Goal: Task Accomplishment & Management: Manage account settings

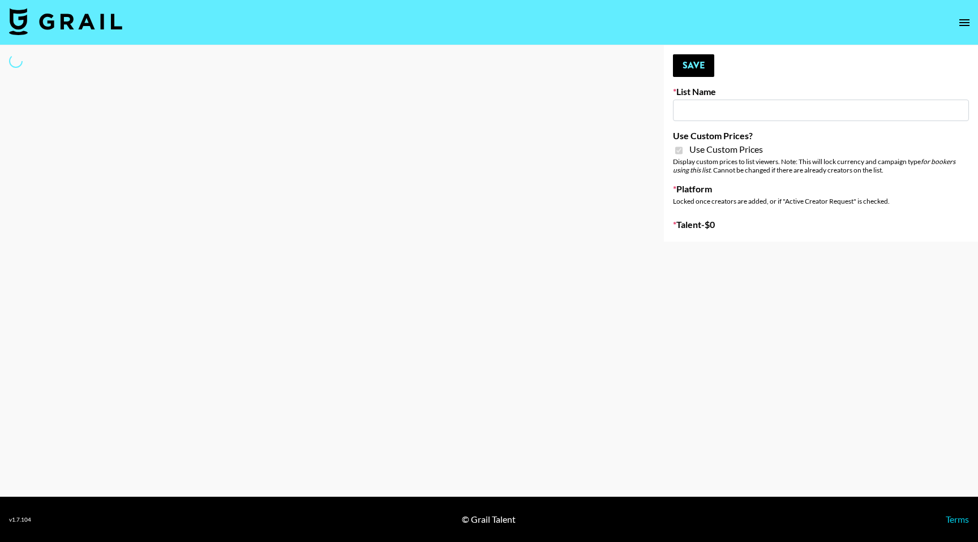
type input "Amaxy Beauty"
checkbox input "true"
select select "Brand"
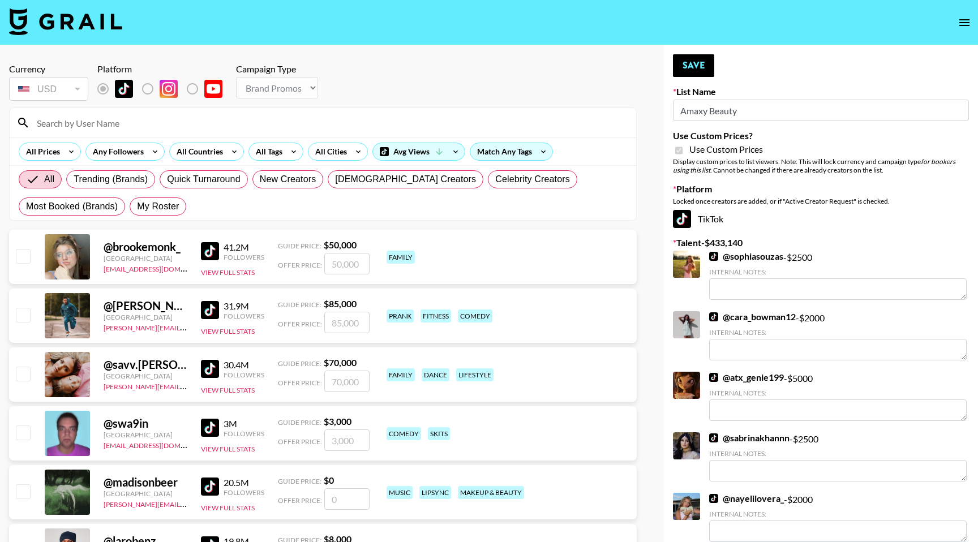
click at [114, 116] on input at bounding box center [330, 123] width 600 height 18
paste input "Arina Martirosyan"
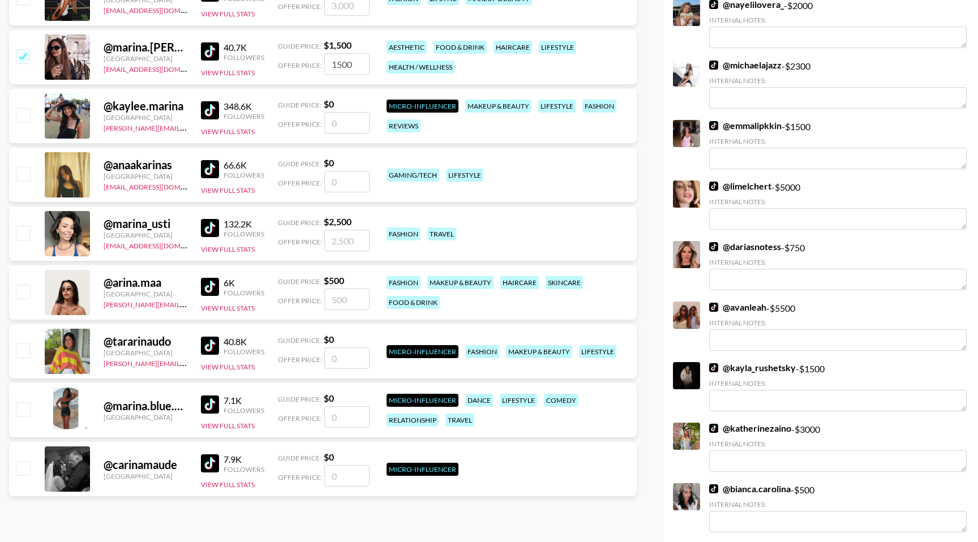
scroll to position [506, 0]
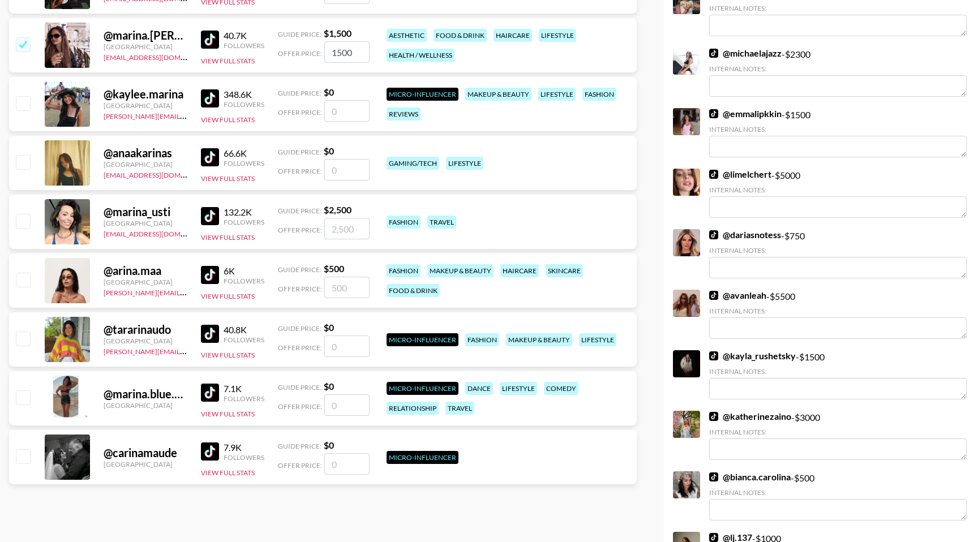
type input "Arina"
click at [25, 280] on input "checkbox" at bounding box center [23, 280] width 14 height 14
checkbox input "true"
type input "500"
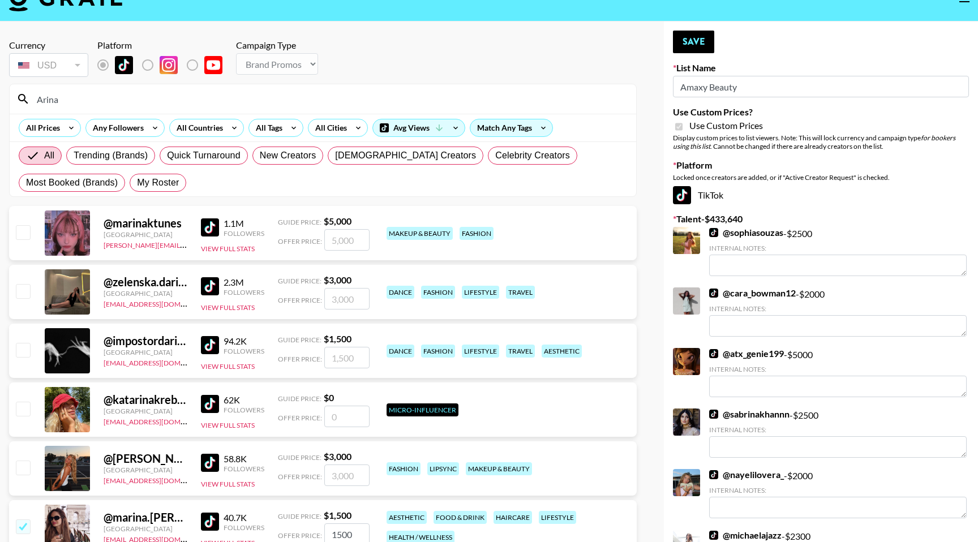
scroll to position [0, 0]
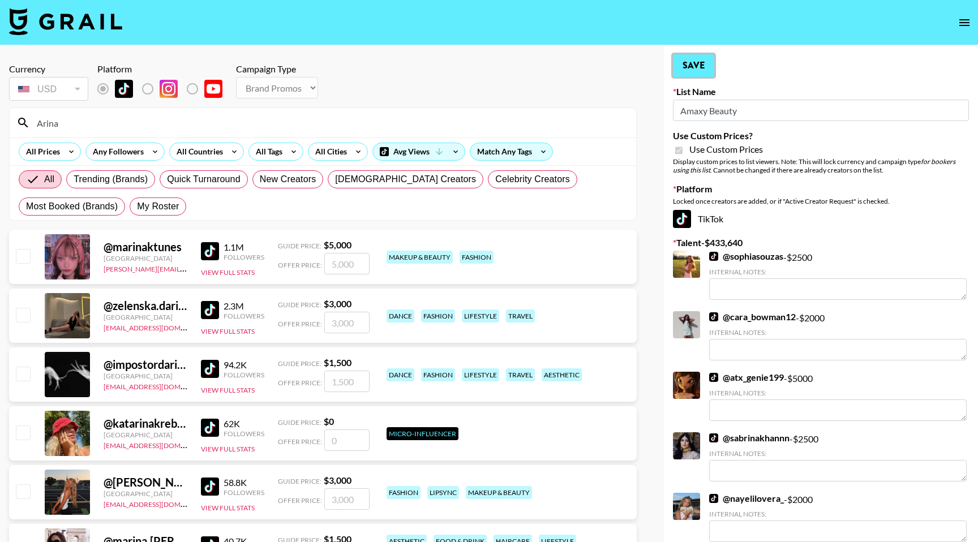
click at [699, 68] on button "Save" at bounding box center [693, 65] width 41 height 23
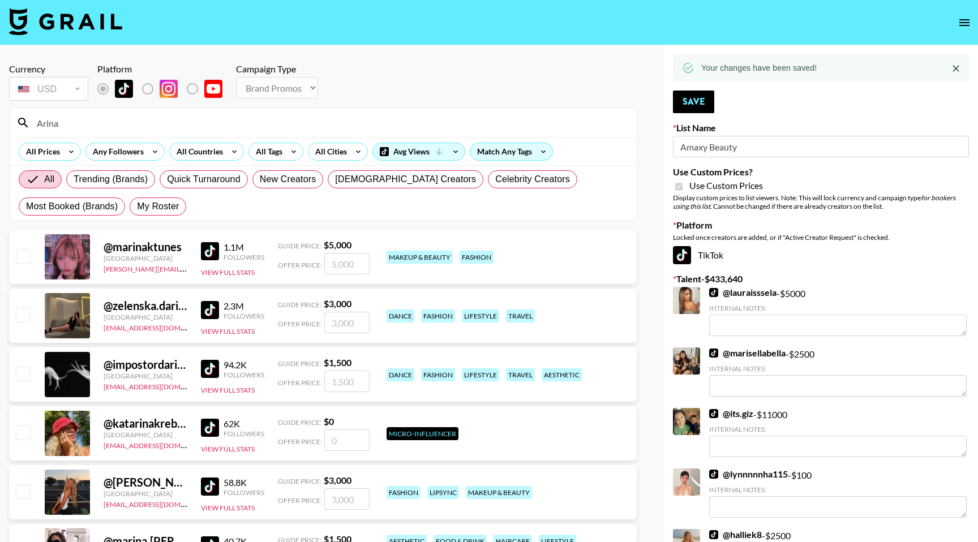
click at [91, 123] on input "Arina" at bounding box center [330, 123] width 600 height 18
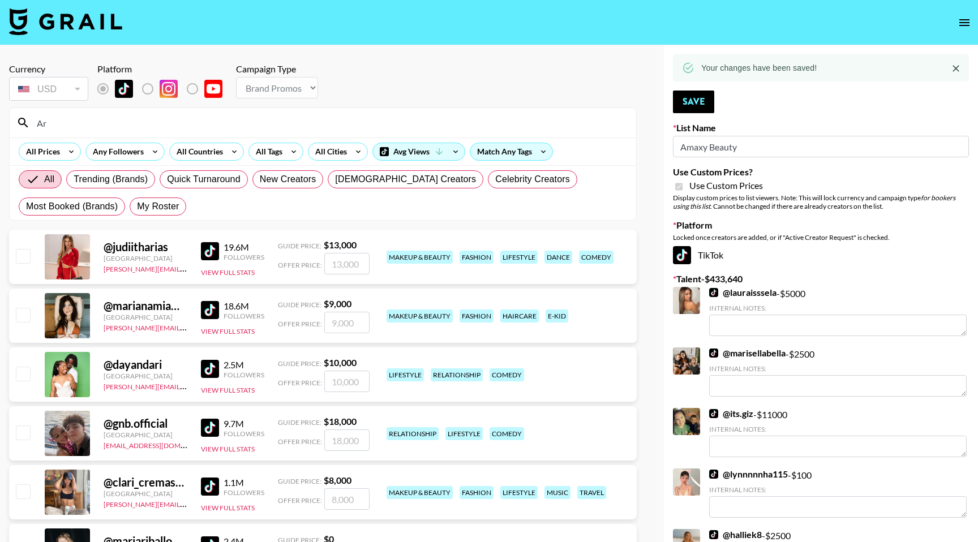
type input "A"
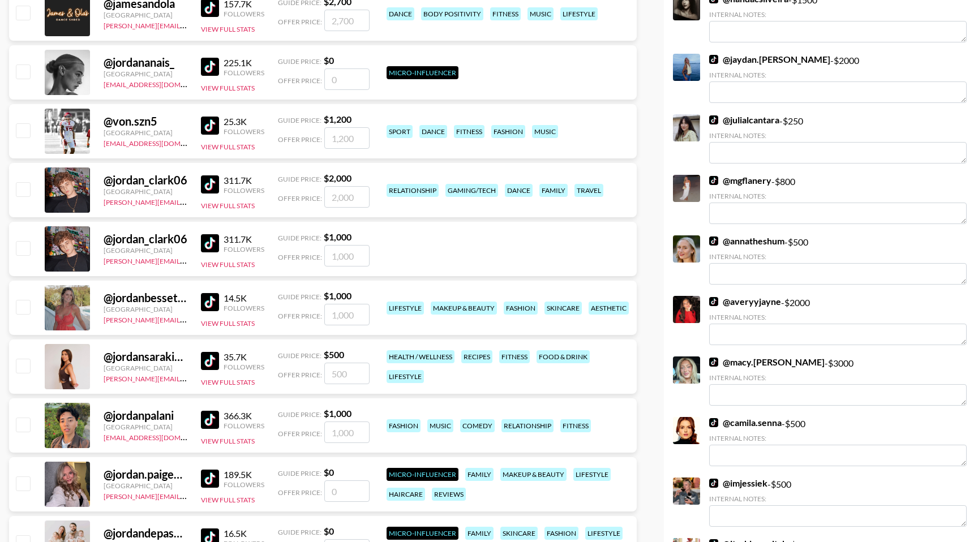
scroll to position [597, 0]
type input "JORDAN"
click at [25, 300] on input "checkbox" at bounding box center [23, 306] width 14 height 14
checkbox input "true"
type input "1000"
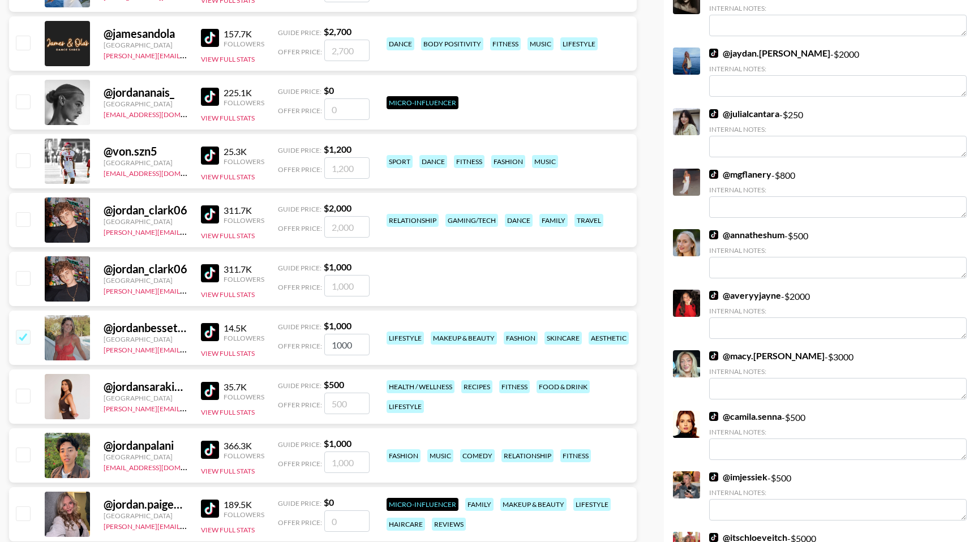
scroll to position [0, 0]
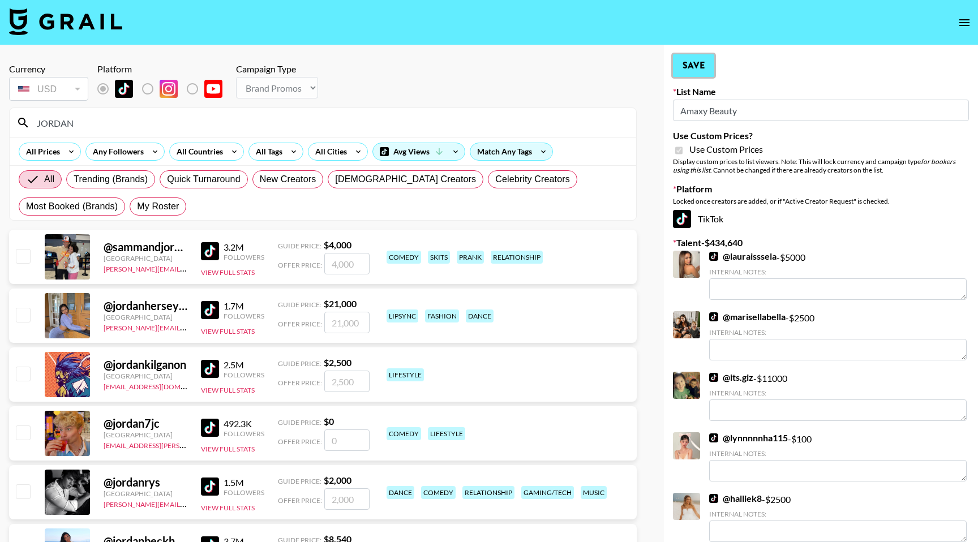
click at [702, 70] on button "Save" at bounding box center [693, 65] width 41 height 23
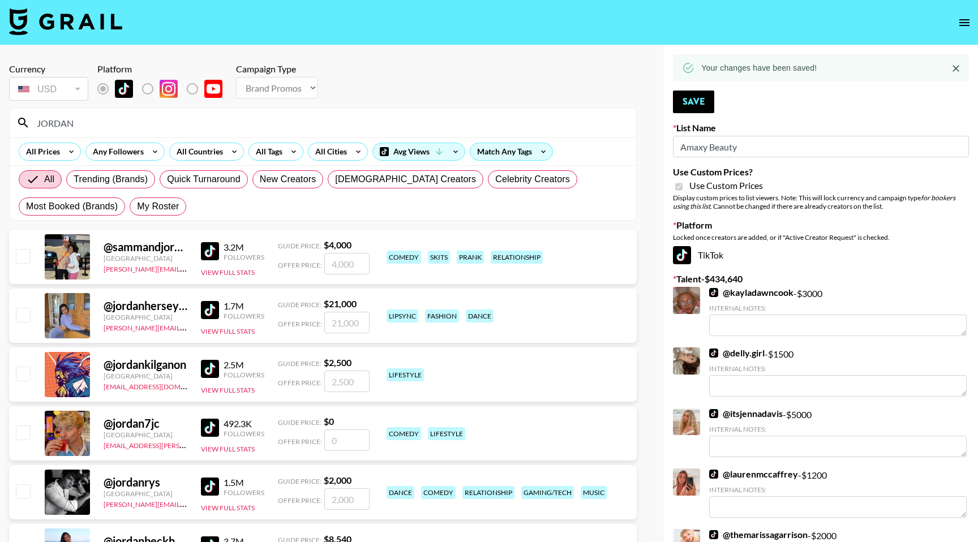
drag, startPoint x: 119, startPoint y: 123, endPoint x: 42, endPoint y: 116, distance: 76.8
click at [42, 116] on input "JORDAN" at bounding box center [330, 123] width 600 height 18
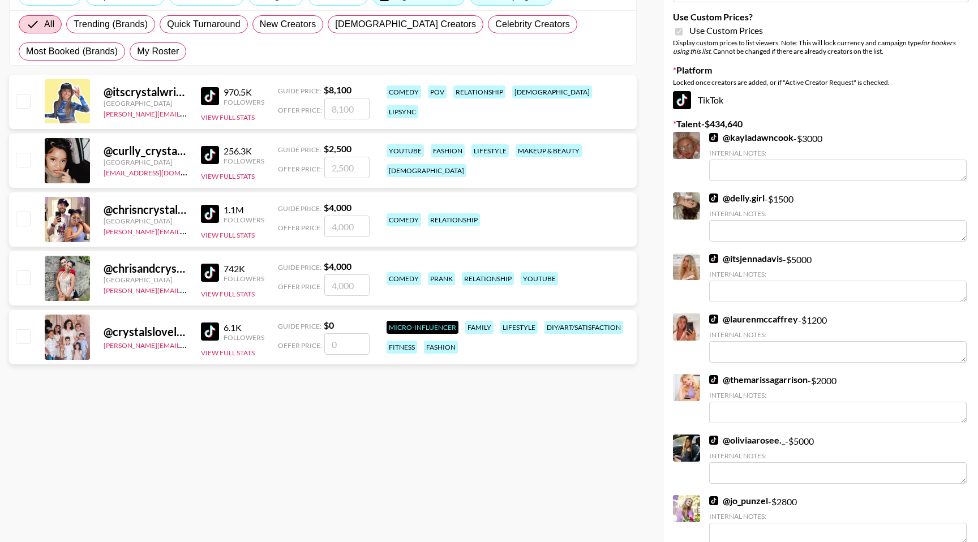
scroll to position [158, 0]
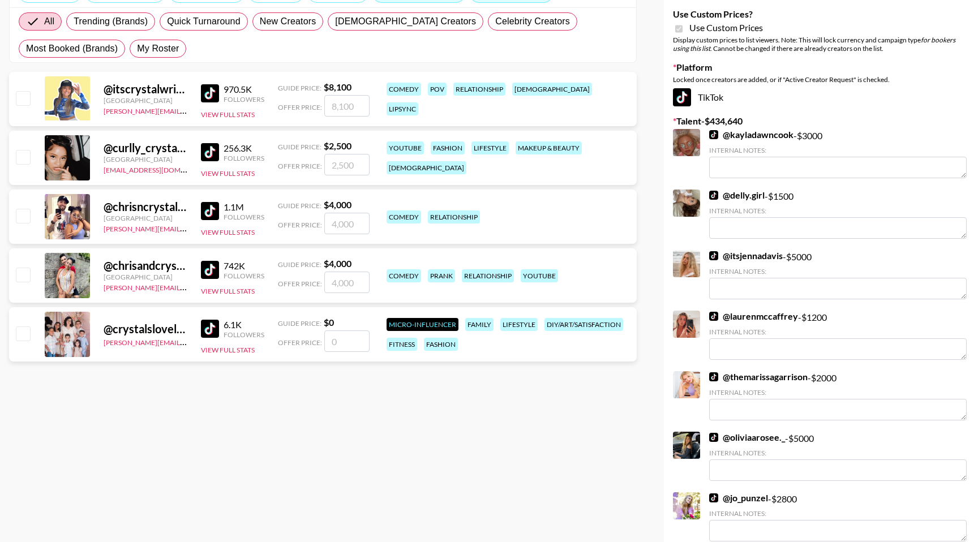
type input "CRYSTAL"
click at [29, 275] on input "checkbox" at bounding box center [23, 275] width 14 height 14
checkbox input "true"
type input "4000"
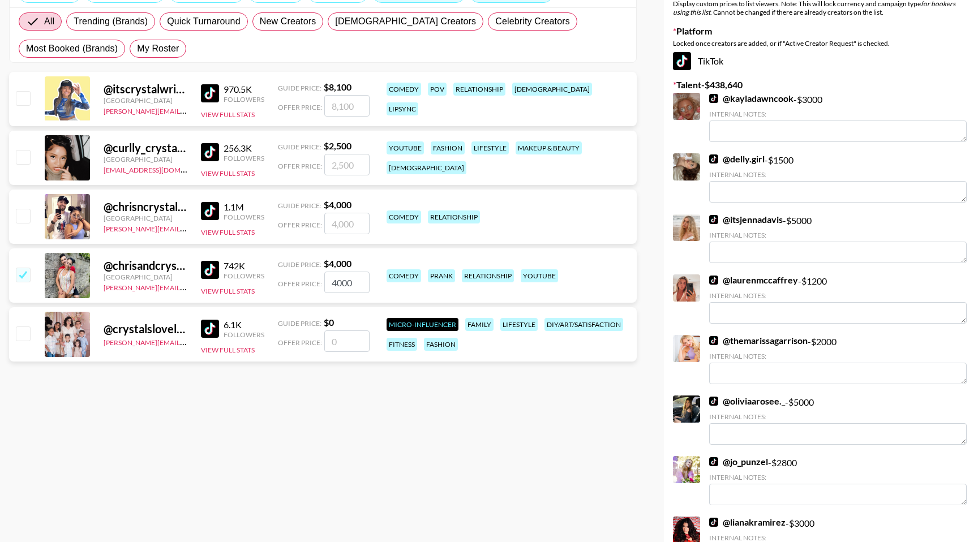
scroll to position [0, 0]
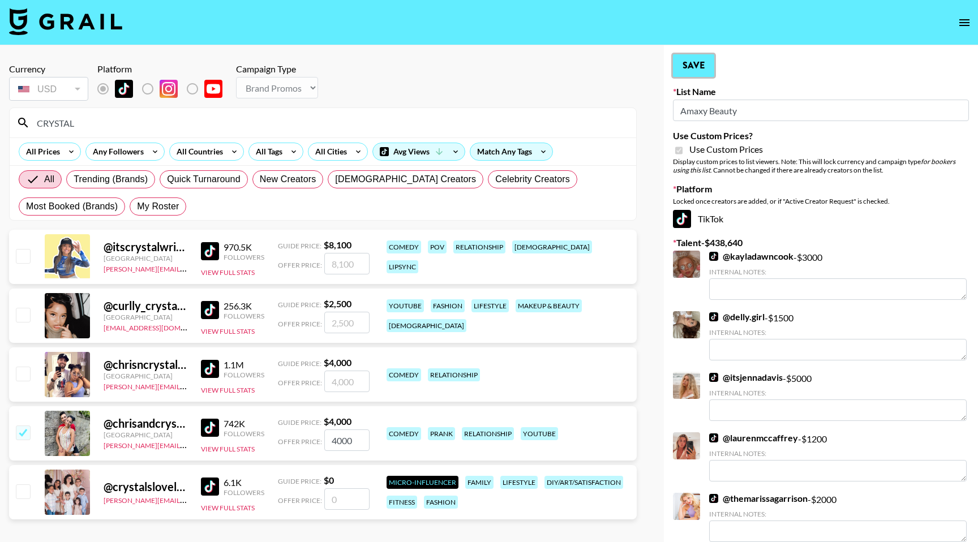
click at [702, 67] on button "Save" at bounding box center [693, 65] width 41 height 23
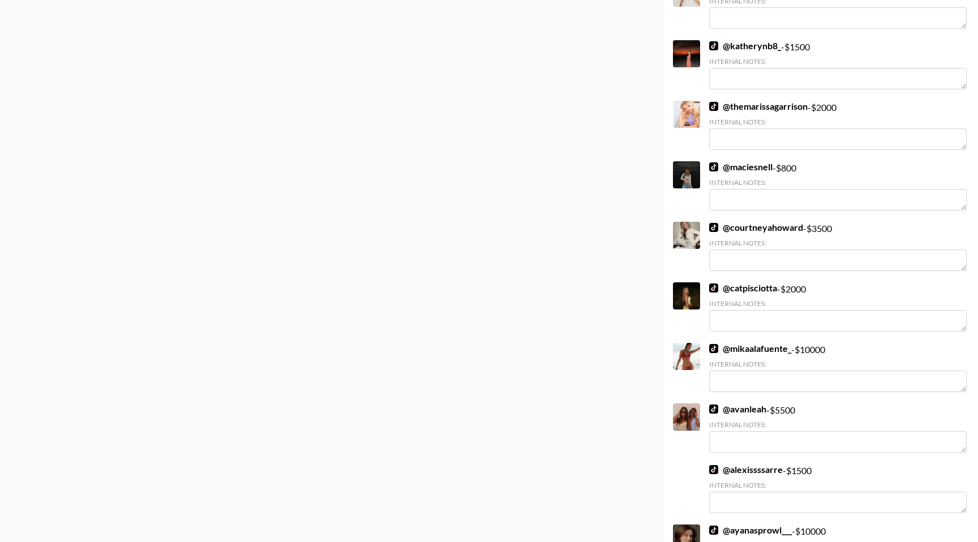
scroll to position [10339, 0]
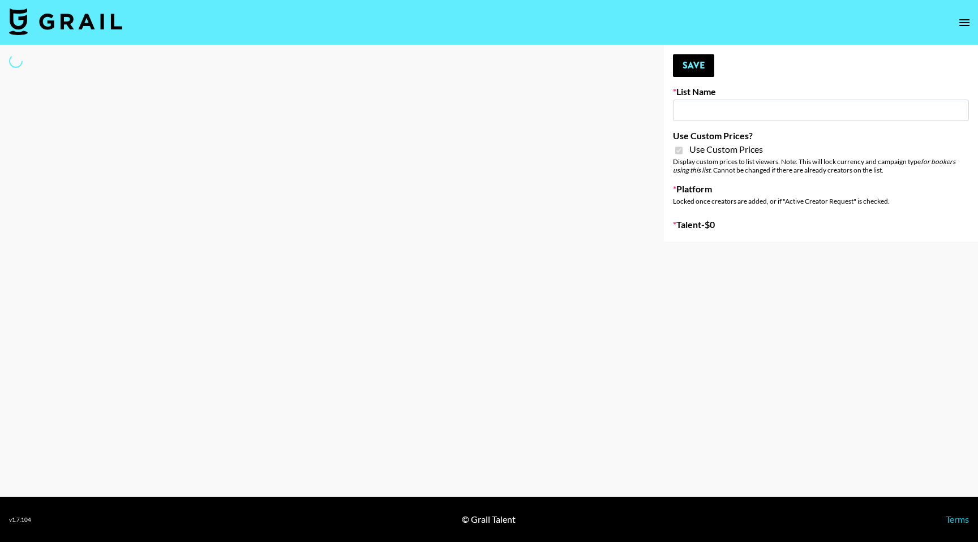
type input "COSRX LA"
checkbox input "true"
select select "Brand"
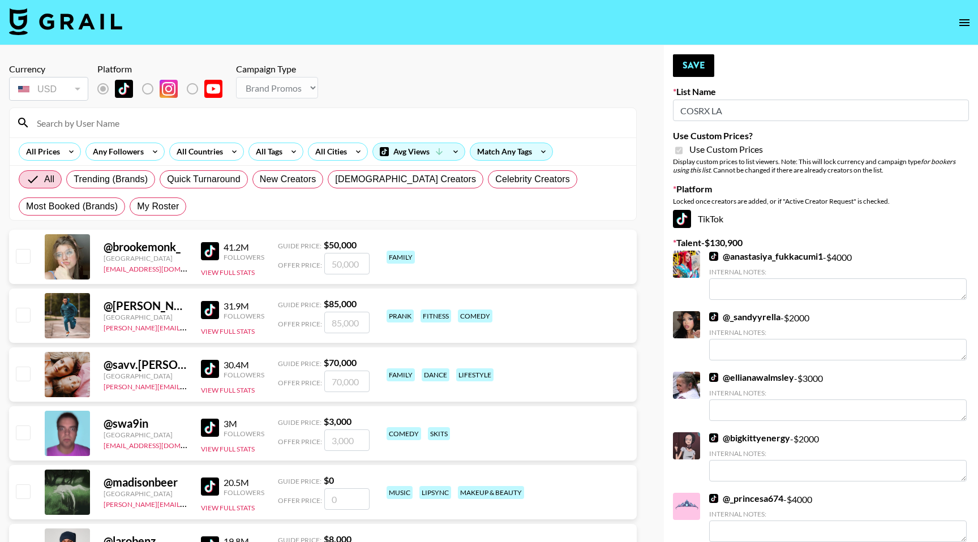
click at [134, 127] on input at bounding box center [330, 123] width 600 height 18
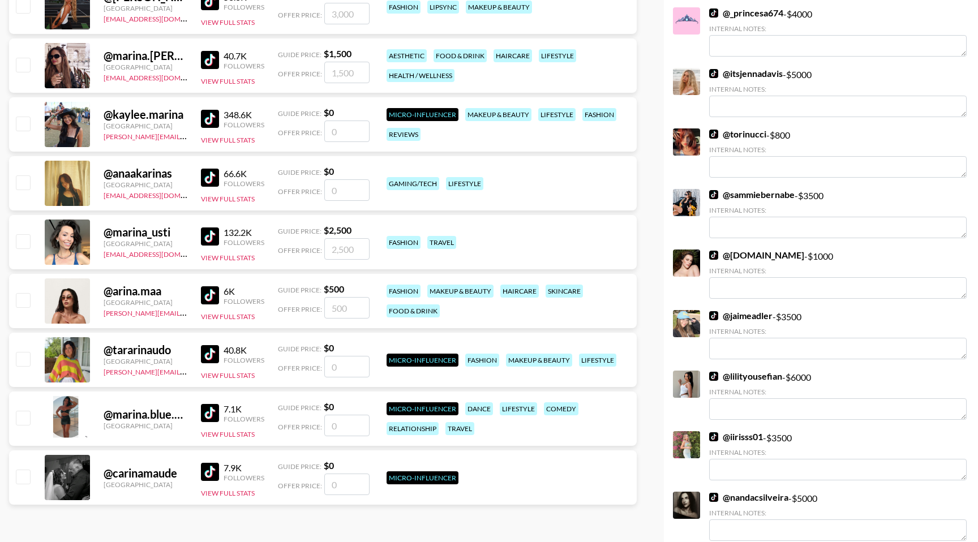
scroll to position [487, 0]
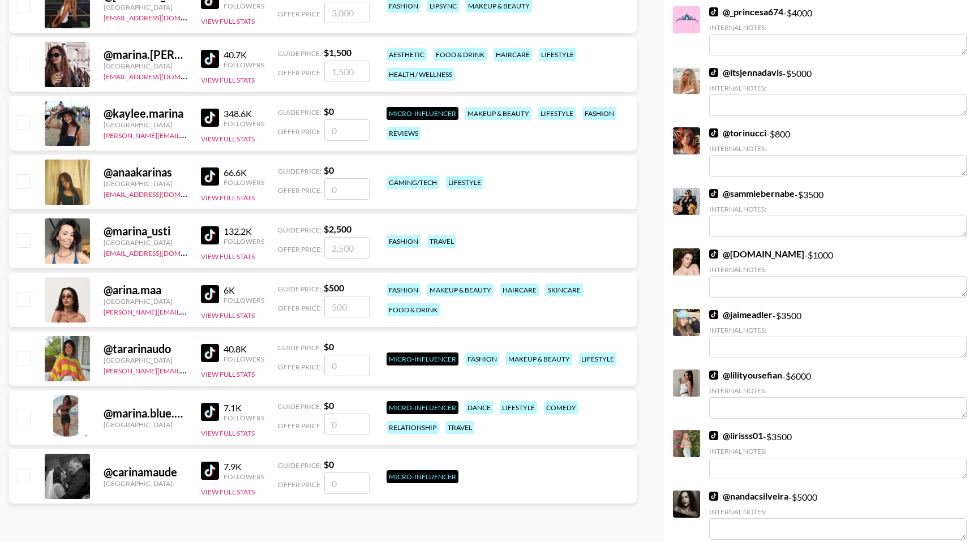
type input "ARINA"
click at [23, 303] on input "checkbox" at bounding box center [23, 299] width 14 height 14
checkbox input "true"
type input "500"
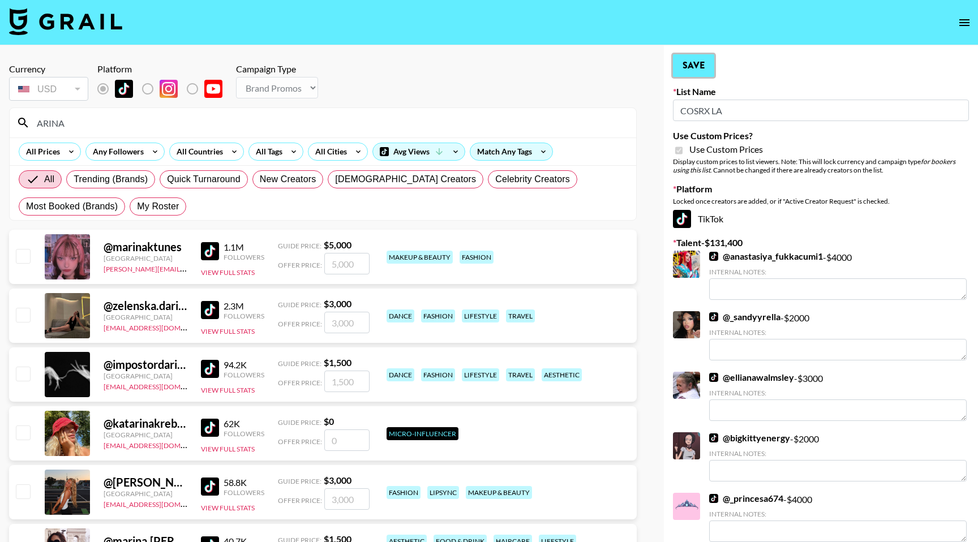
click at [695, 68] on button "Save" at bounding box center [693, 65] width 41 height 23
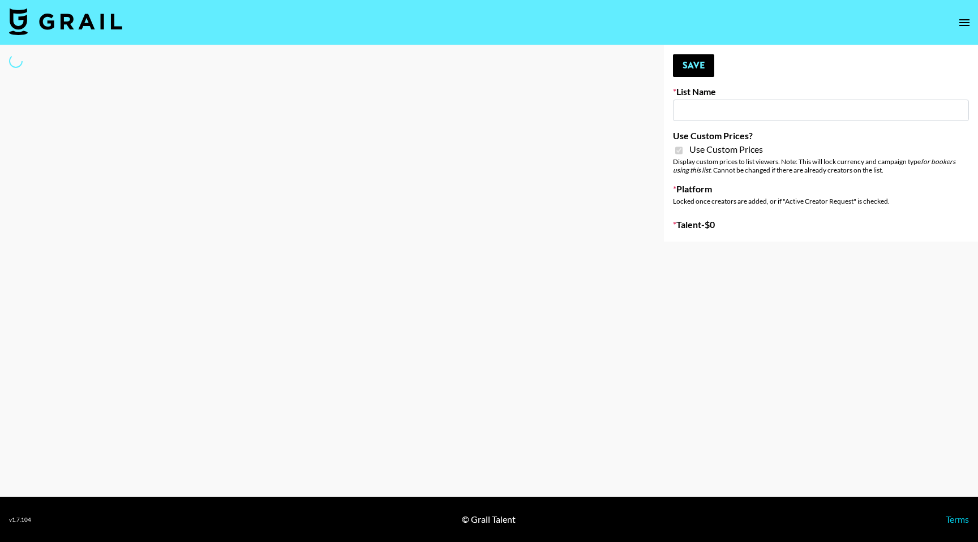
type input "Sleep & Glow"
checkbox input "true"
select select "Brand"
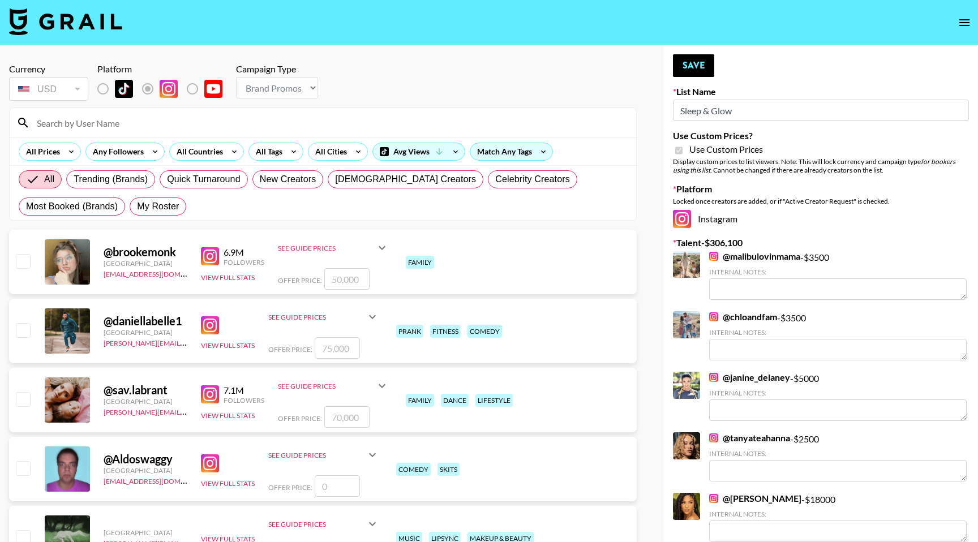
click at [164, 123] on input at bounding box center [330, 123] width 600 height 18
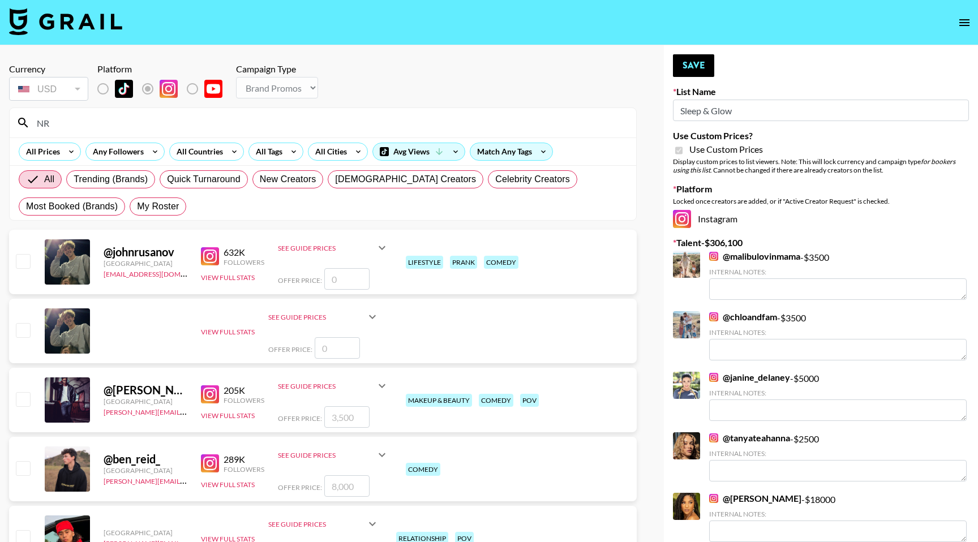
type input "N"
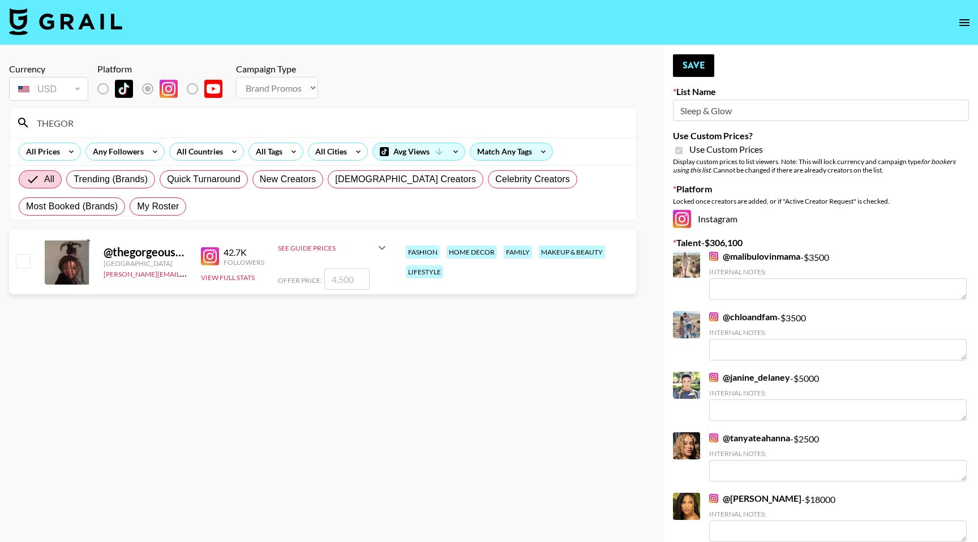
type input "THEGOR"
click at [31, 261] on div at bounding box center [23, 261] width 18 height 19
click at [27, 261] on input "checkbox" at bounding box center [23, 261] width 14 height 14
checkbox input "true"
type input "4500"
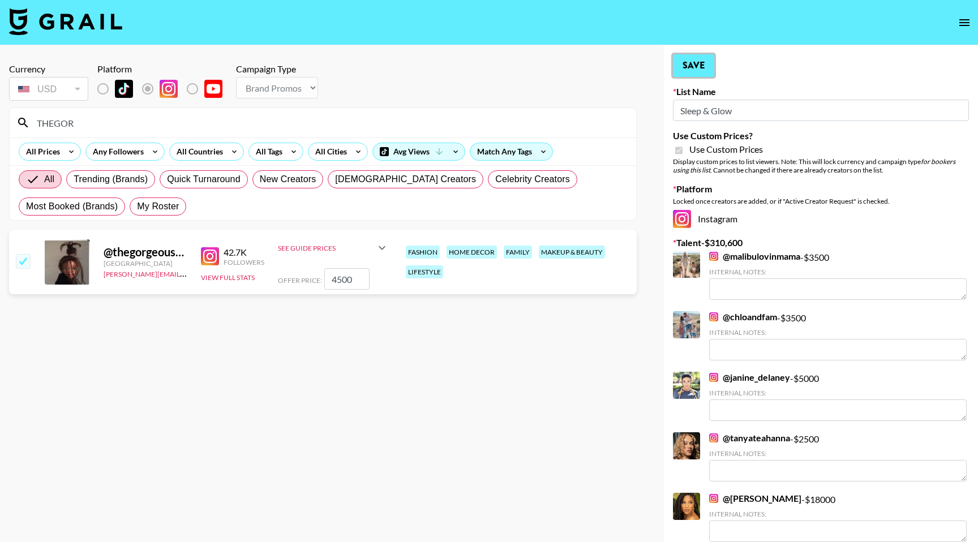
click at [692, 75] on button "Save" at bounding box center [693, 65] width 41 height 23
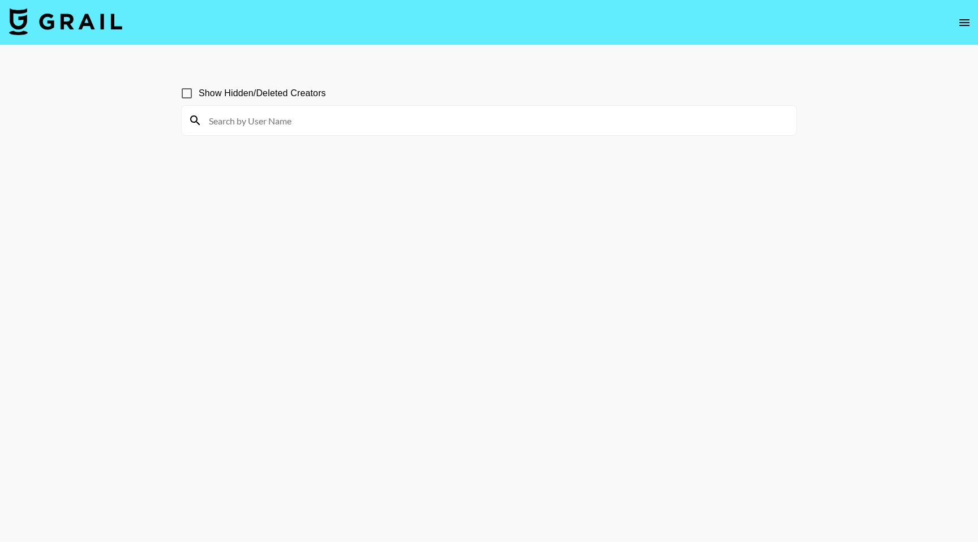
click at [963, 31] on button "open drawer" at bounding box center [964, 22] width 23 height 23
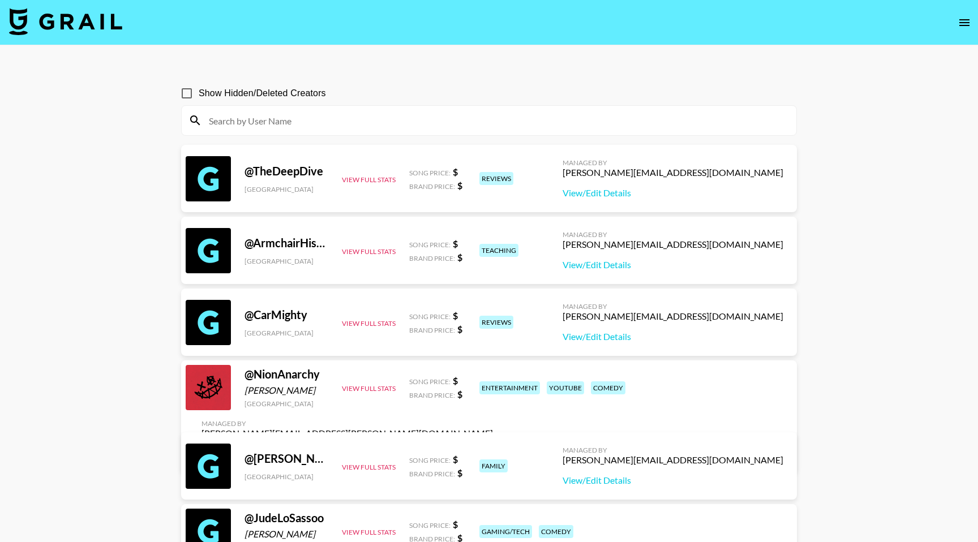
click at [965, 24] on icon "open drawer" at bounding box center [965, 23] width 14 height 14
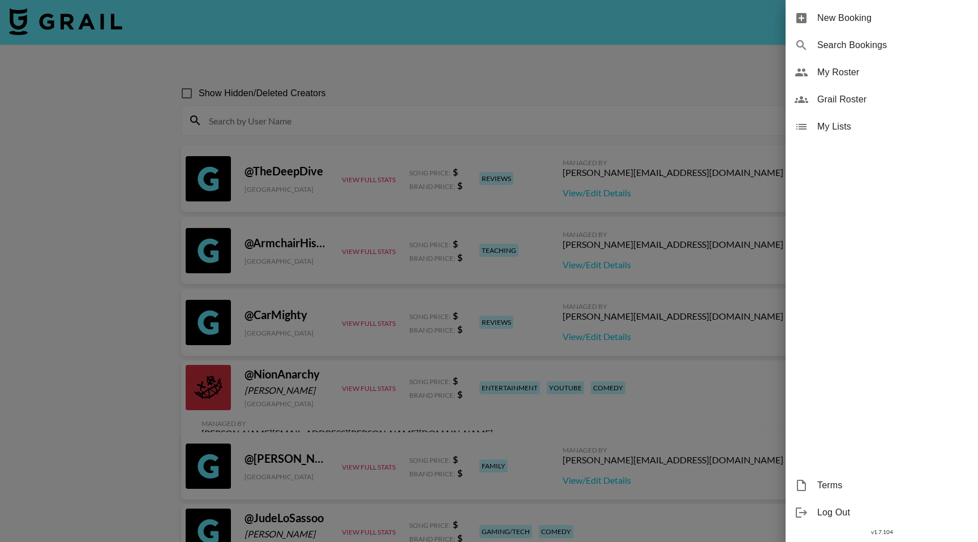
click at [849, 72] on span "My Roster" at bounding box center [893, 73] width 152 height 14
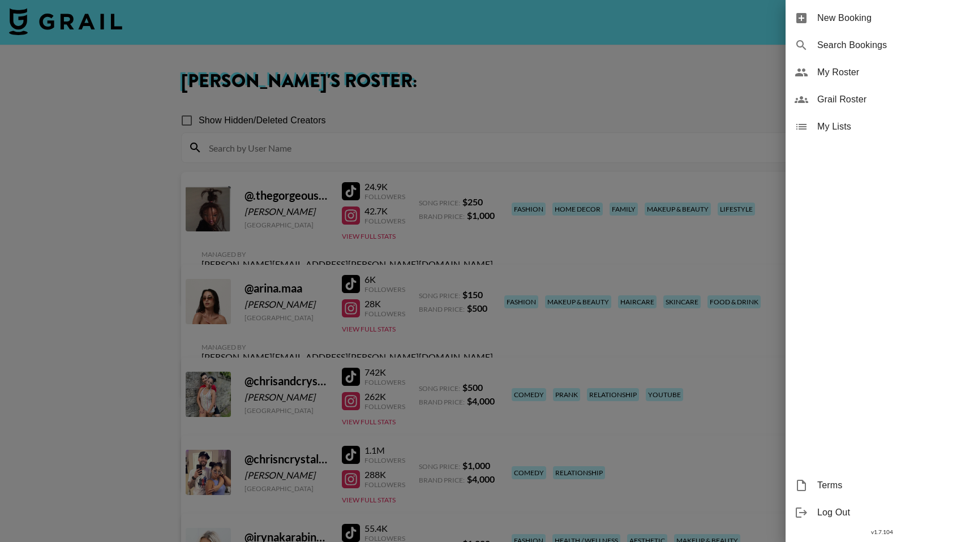
click at [653, 93] on div at bounding box center [489, 271] width 978 height 542
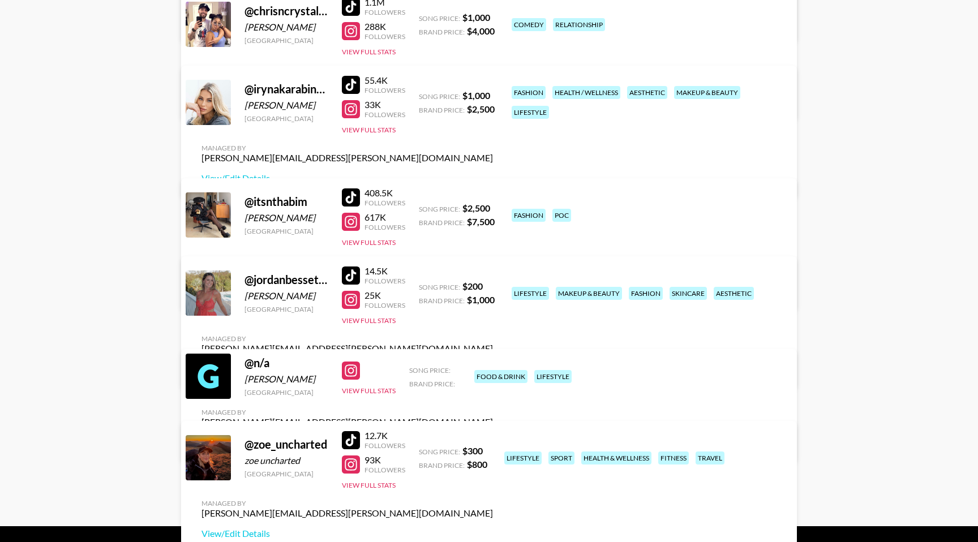
scroll to position [469, 0]
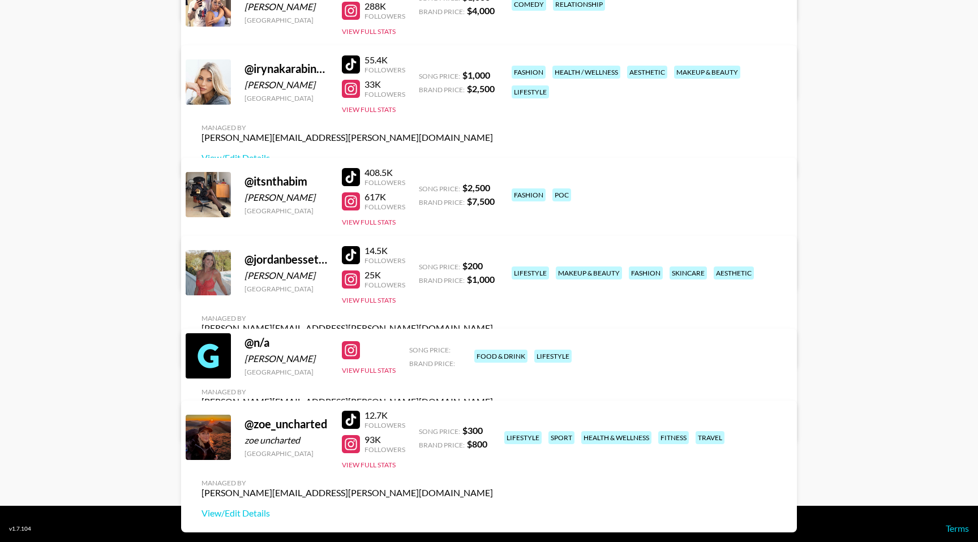
click at [493, 417] on link "View/Edit Details" at bounding box center [348, 422] width 292 height 11
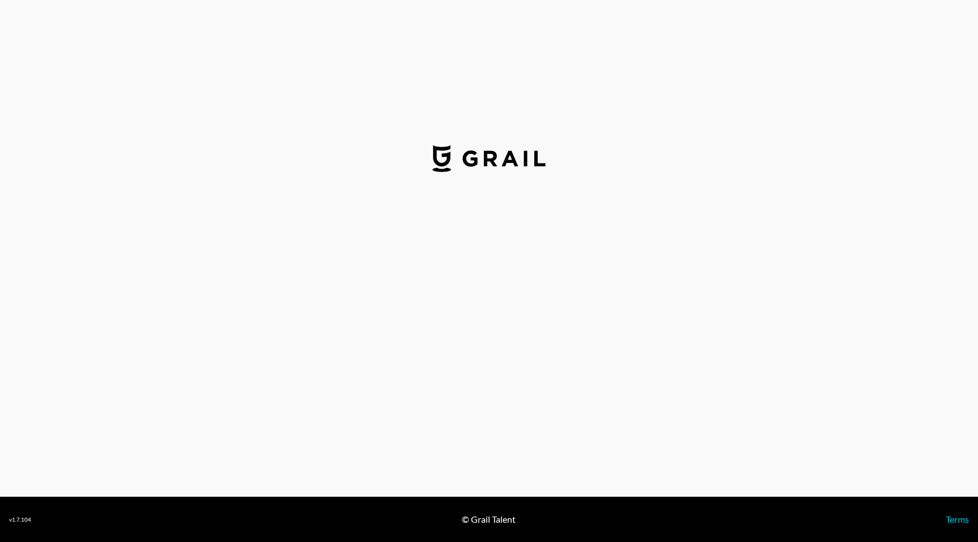
select select "USD"
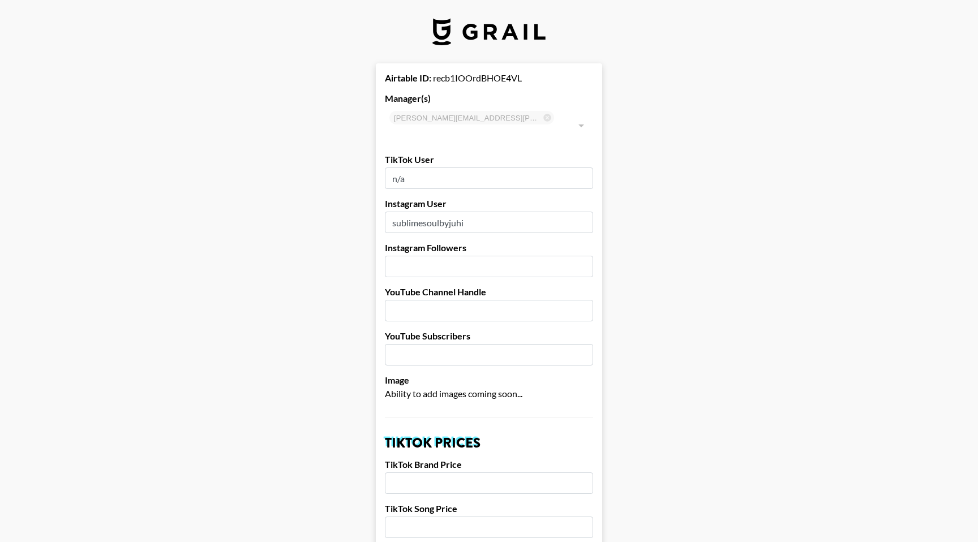
click at [457, 256] on input "number" at bounding box center [489, 267] width 208 height 22
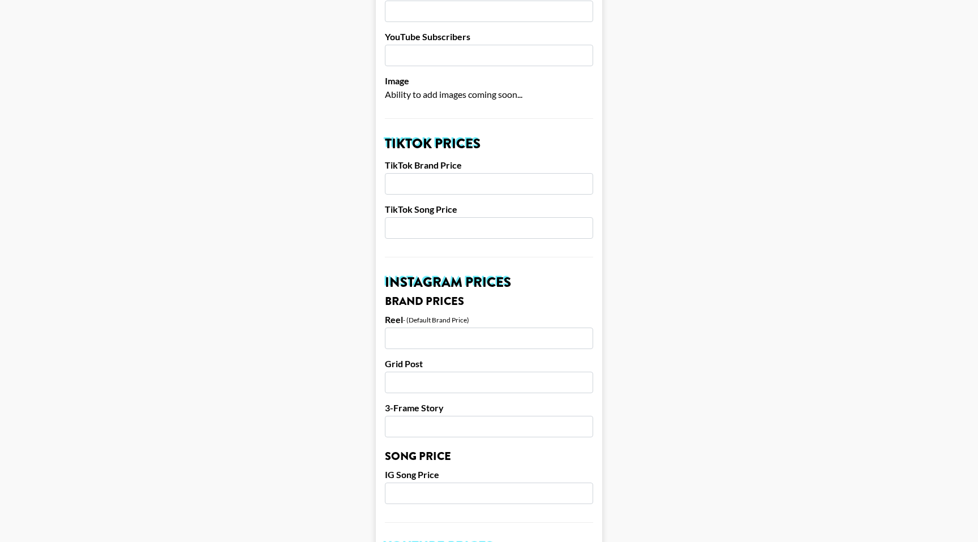
scroll to position [301, 0]
type input "77000"
click at [408, 327] on input "number" at bounding box center [489, 338] width 208 height 22
type input "2200"
click at [419, 371] on input "number" at bounding box center [489, 382] width 208 height 22
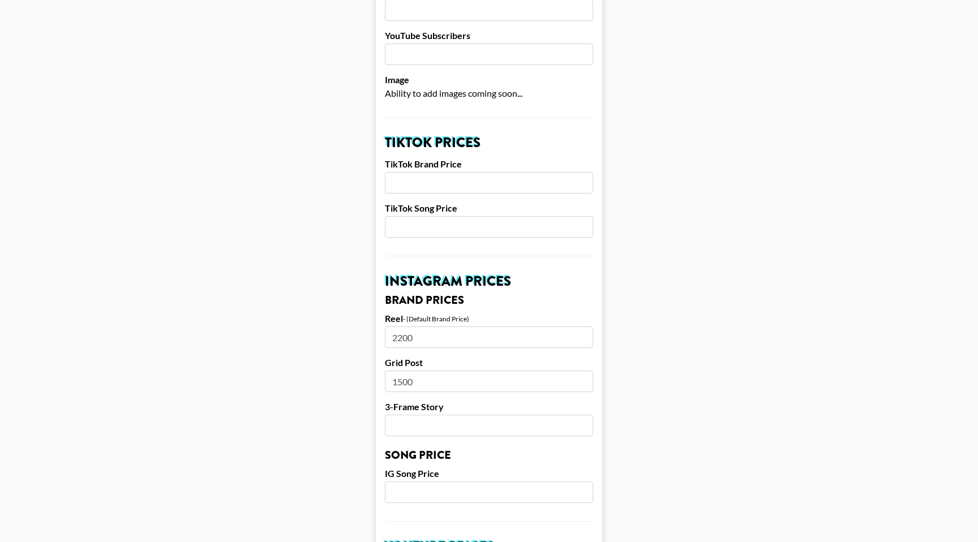
type input "1500"
click at [445, 415] on input "number" at bounding box center [489, 426] width 208 height 22
type input "900"
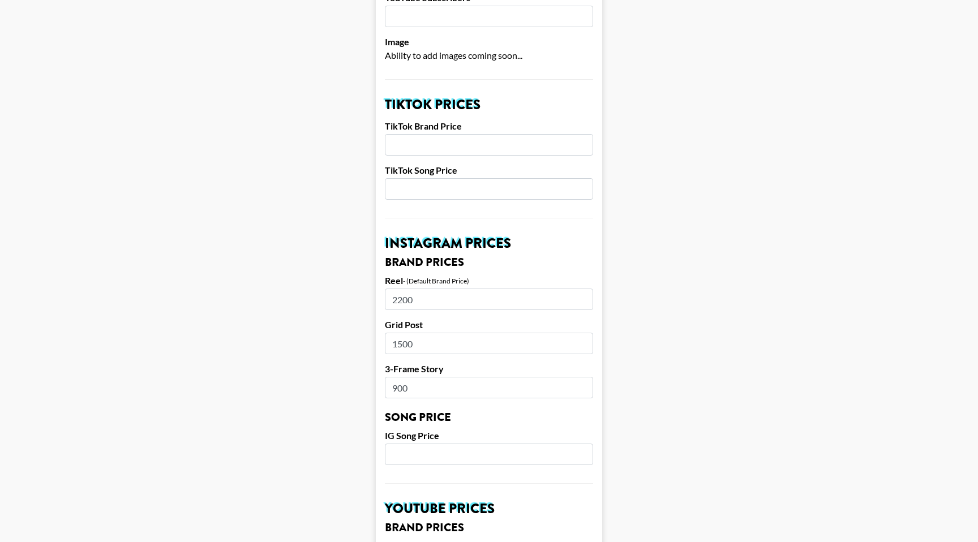
click at [442, 444] on input "number" at bounding box center [489, 455] width 208 height 22
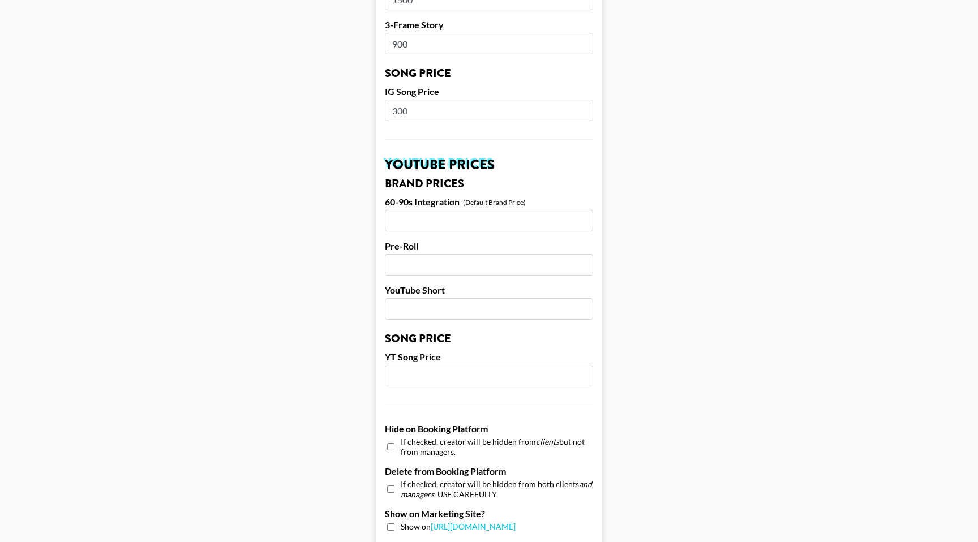
scroll to position [994, 0]
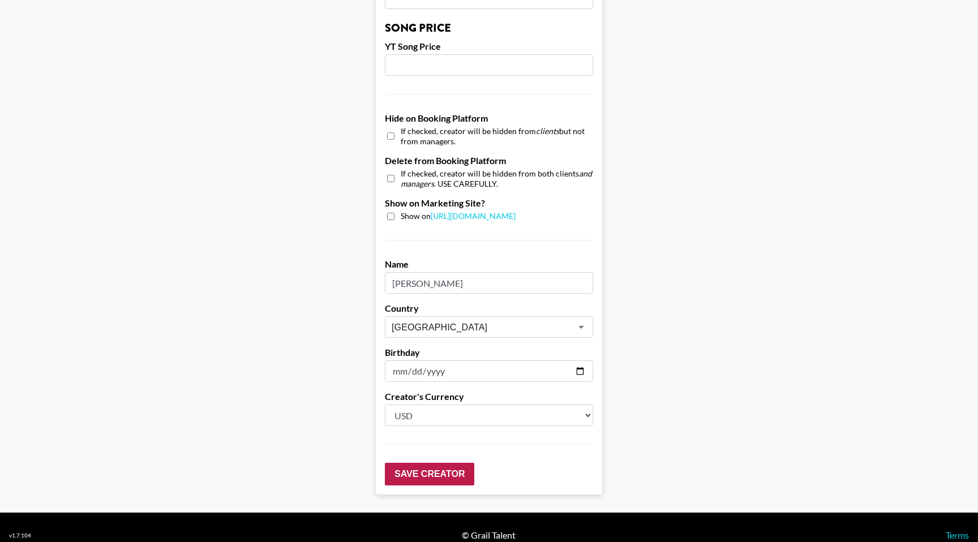
type input "300"
click at [424, 463] on input "Save Creator" at bounding box center [429, 474] width 89 height 23
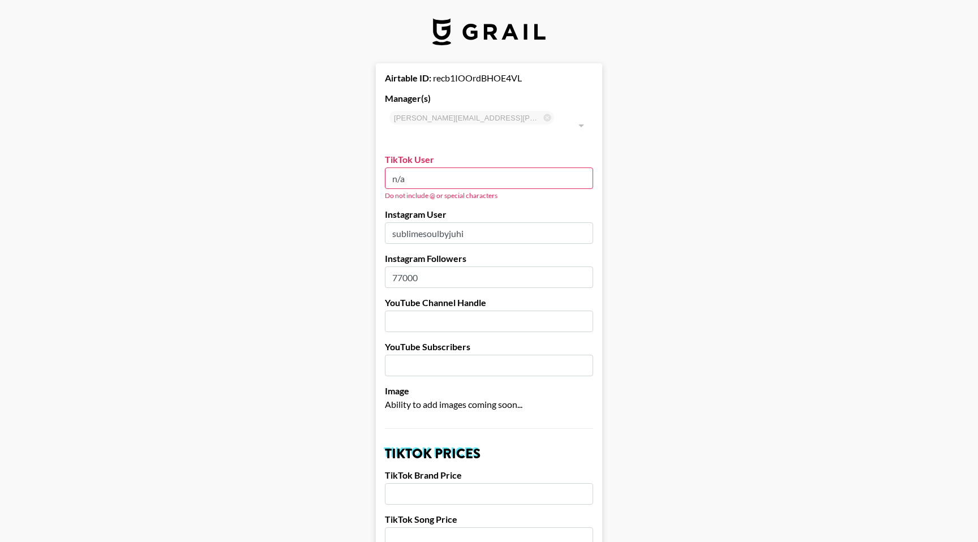
drag, startPoint x: 423, startPoint y: 157, endPoint x: 392, endPoint y: 159, distance: 31.2
click at [392, 168] on input "n/a" at bounding box center [489, 179] width 208 height 22
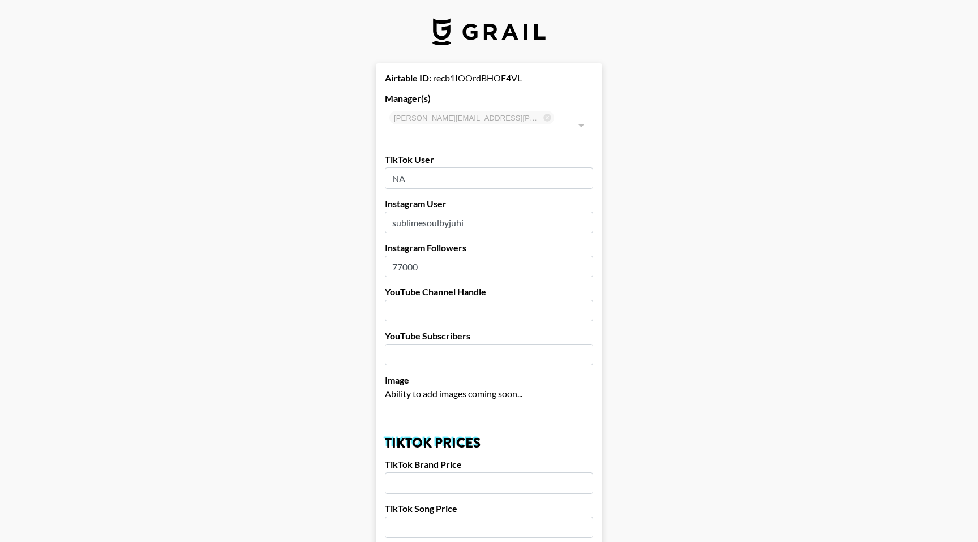
type input "N"
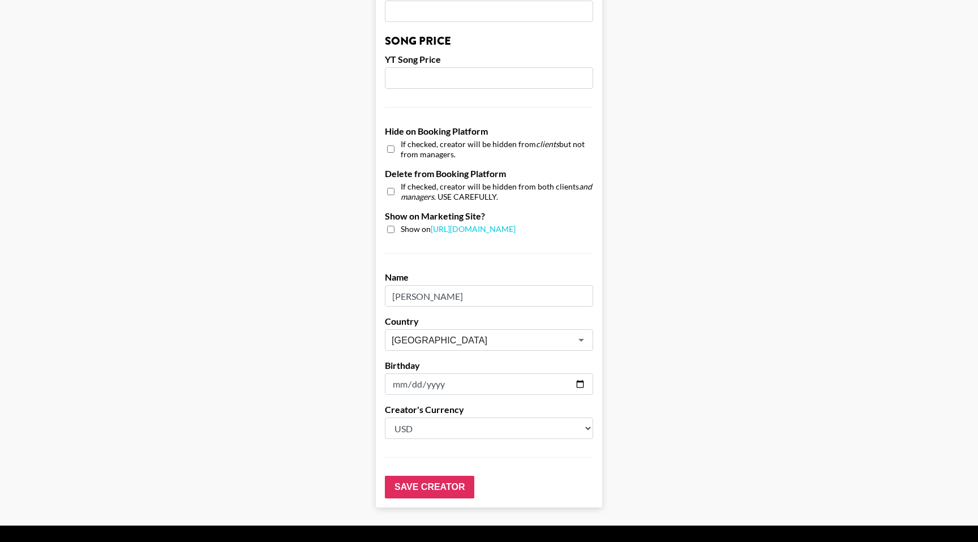
scroll to position [994, 0]
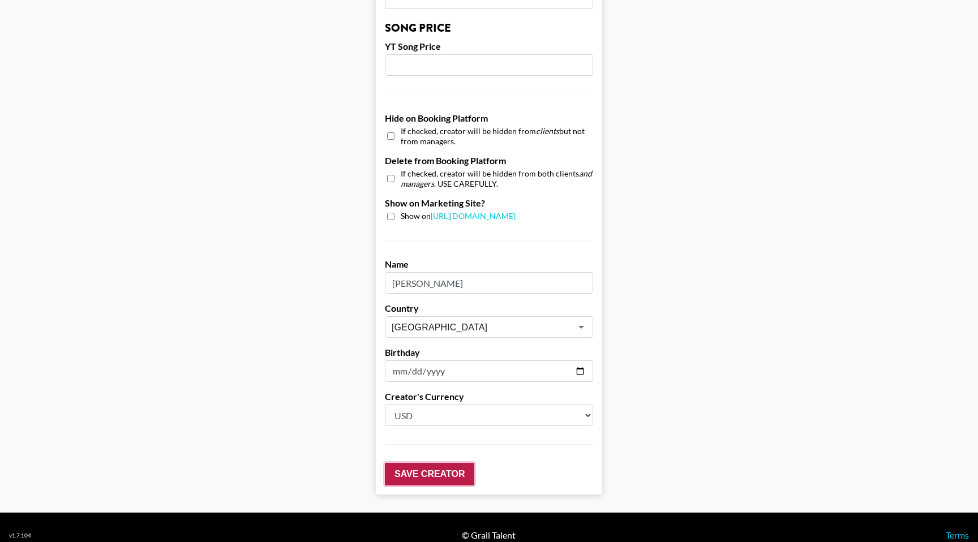
click at [422, 463] on input "Save Creator" at bounding box center [429, 474] width 89 height 23
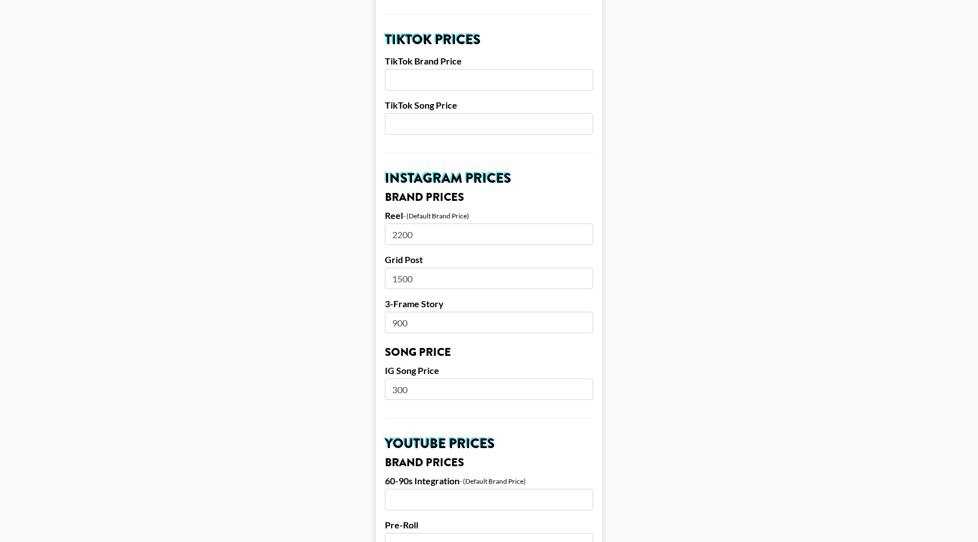
scroll to position [0, 0]
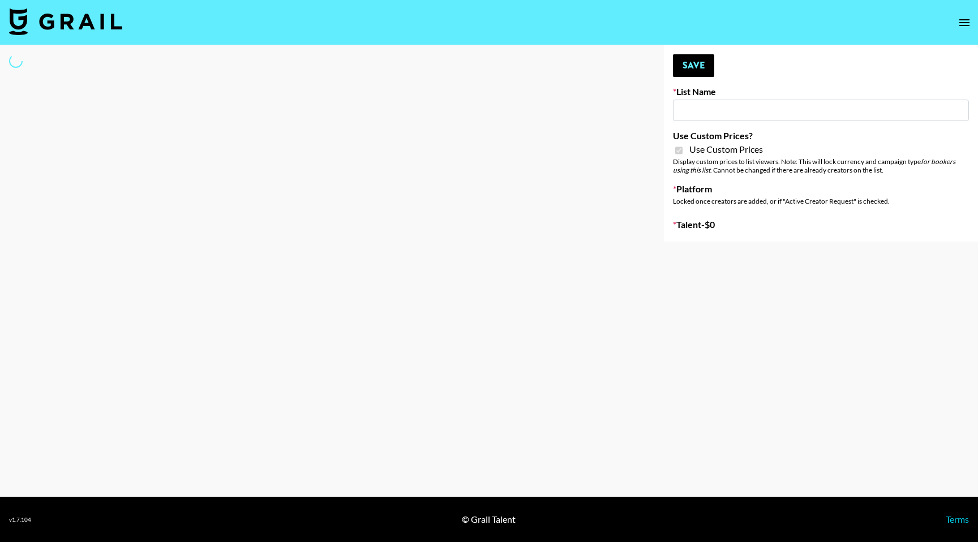
type input "Airbrush [DATE] Filters"
checkbox input "true"
select select "Brand"
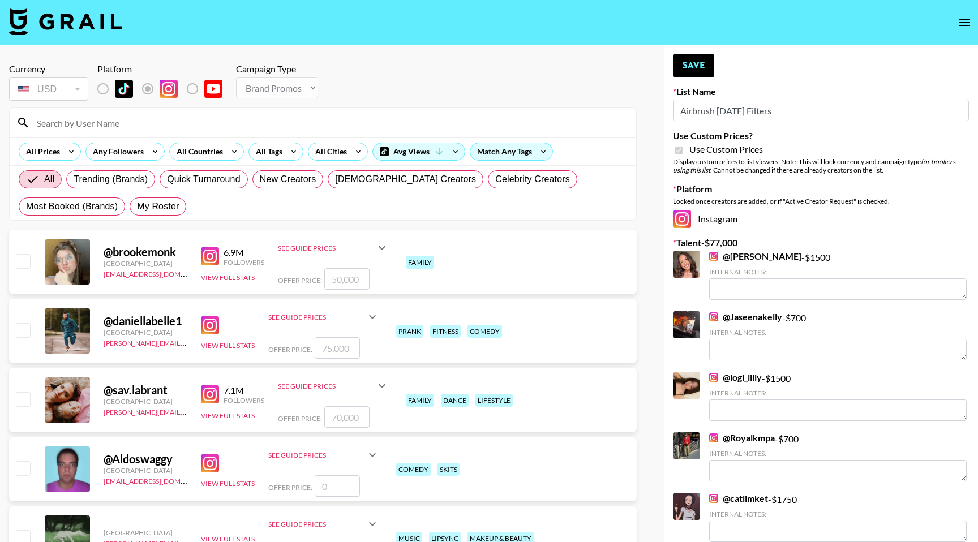
click at [110, 125] on input at bounding box center [330, 123] width 600 height 18
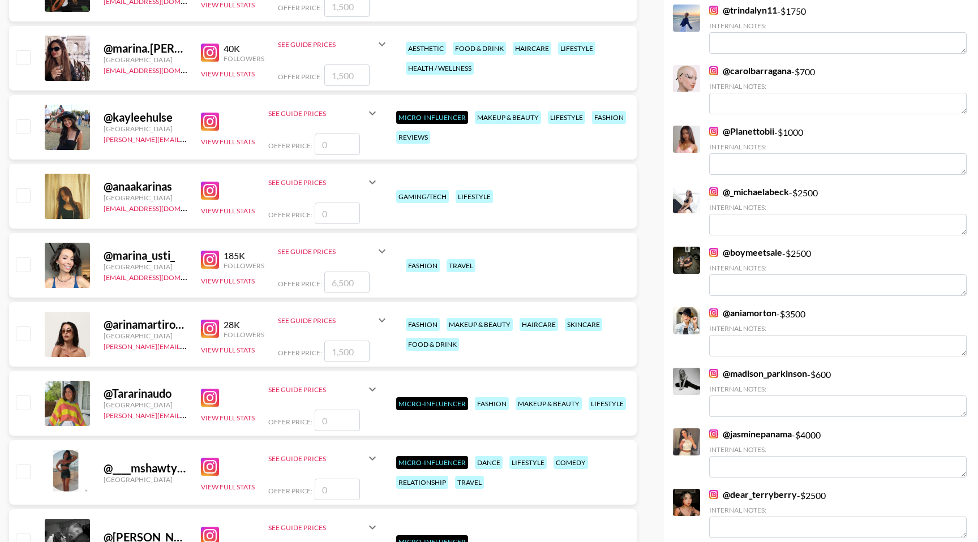
scroll to position [550, 0]
type input "arina"
click at [24, 335] on input "checkbox" at bounding box center [23, 333] width 14 height 14
checkbox input "true"
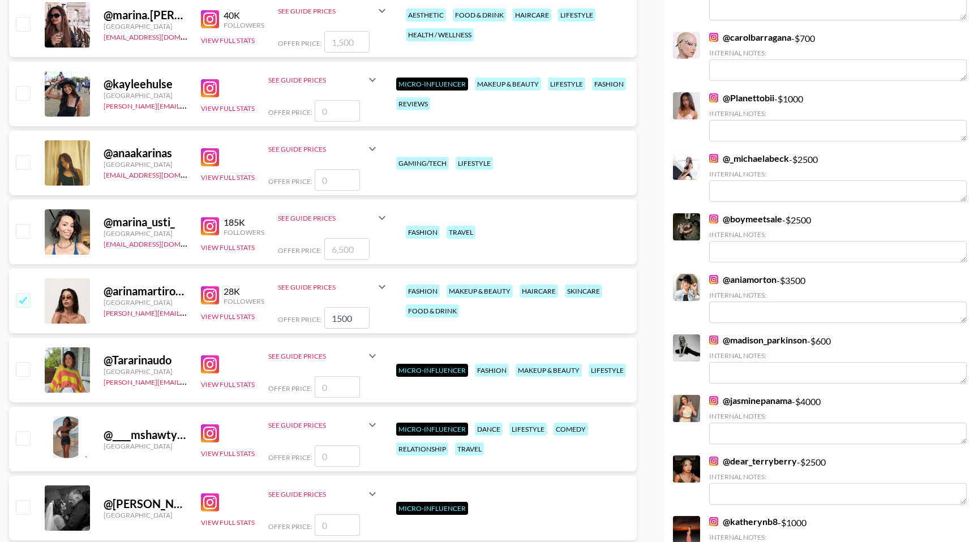
scroll to position [596, 0]
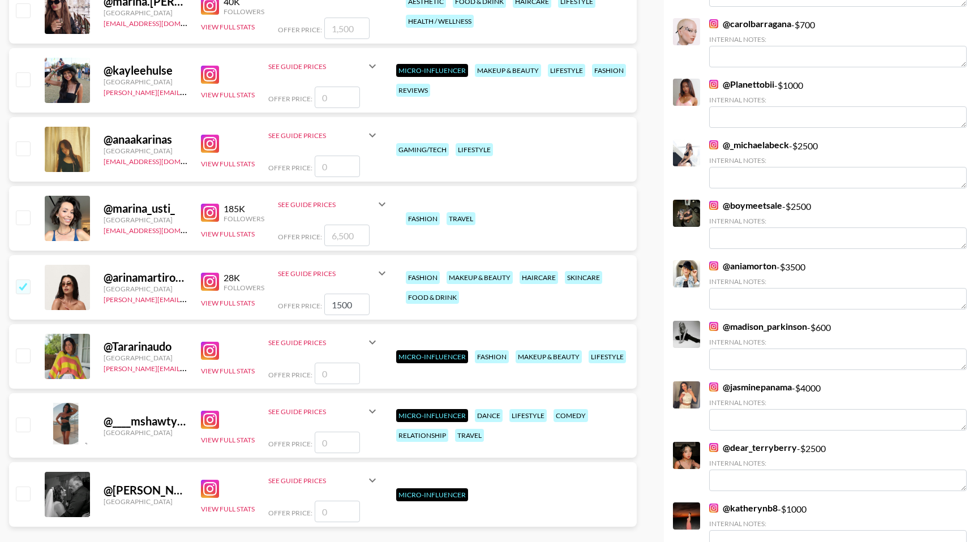
drag, startPoint x: 360, startPoint y: 306, endPoint x: 324, endPoint y: 306, distance: 36.2
click at [324, 306] on input "1500" at bounding box center [346, 305] width 45 height 22
type input "700"
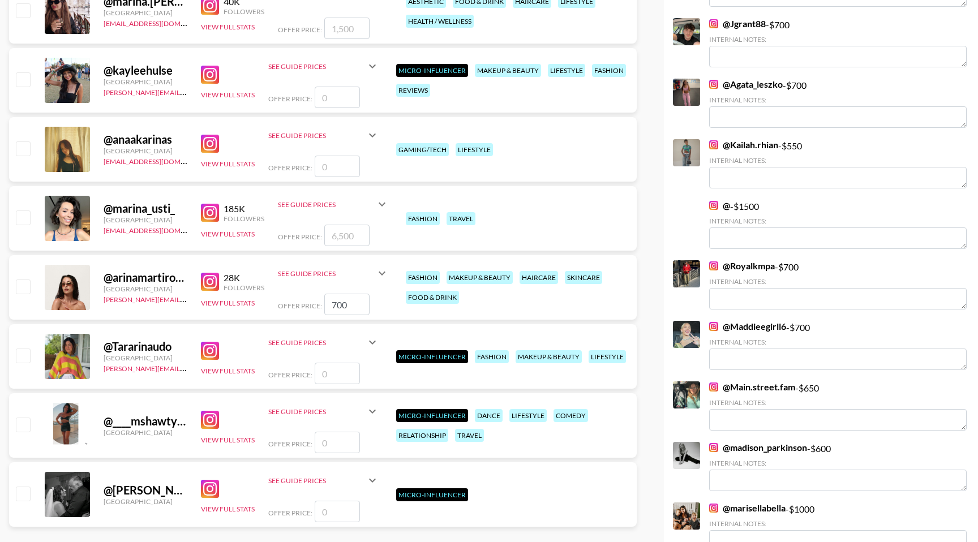
checkbox input "false"
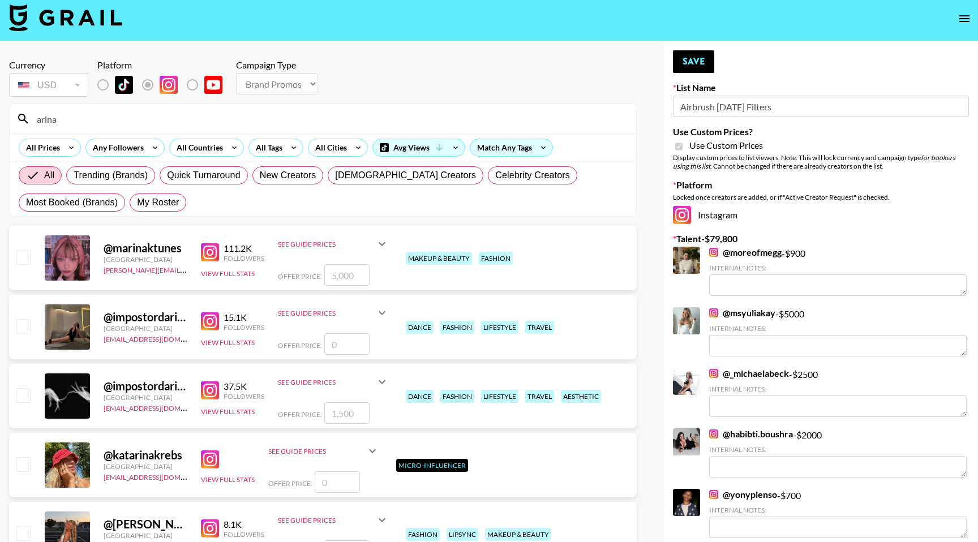
scroll to position [0, 0]
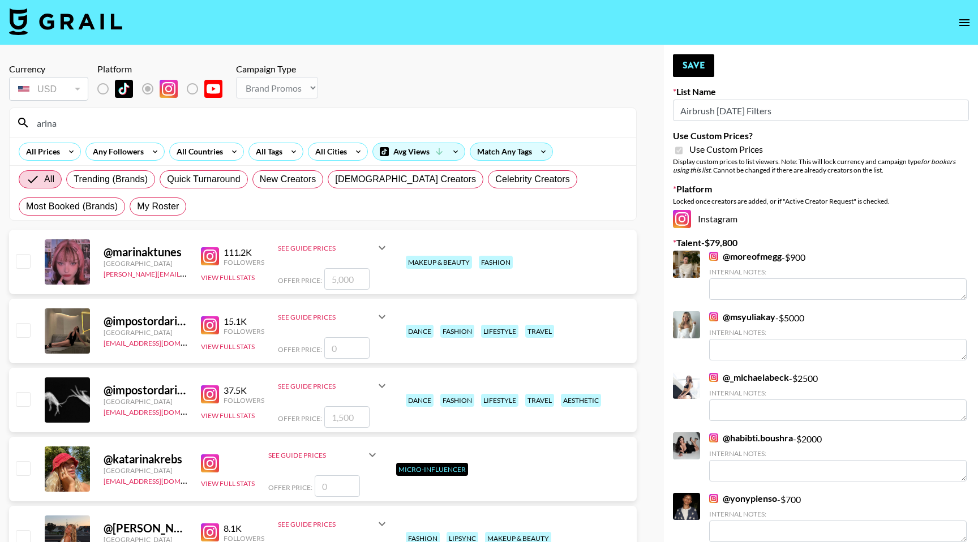
drag, startPoint x: 118, startPoint y: 129, endPoint x: 35, endPoint y: 125, distance: 83.9
click at [35, 125] on input "arina" at bounding box center [330, 123] width 600 height 18
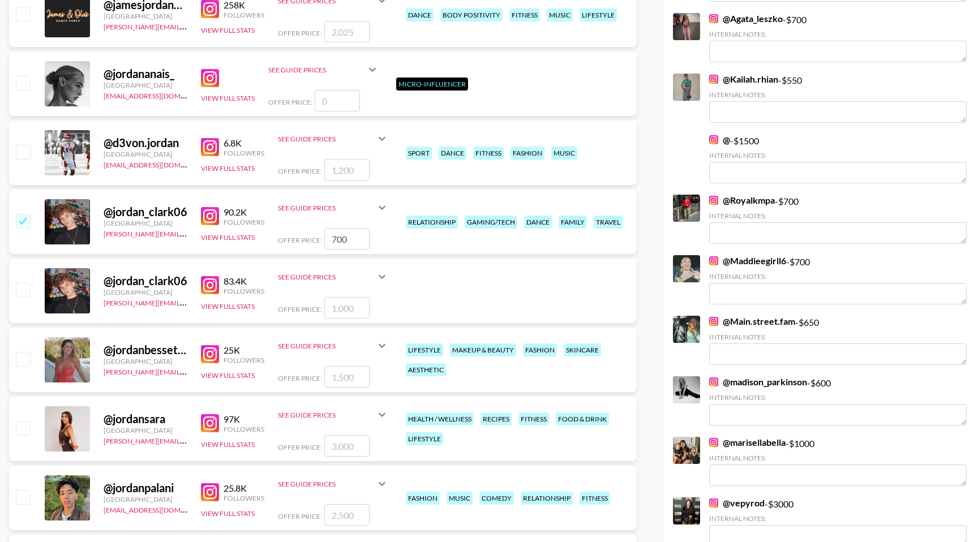
scroll to position [663, 0]
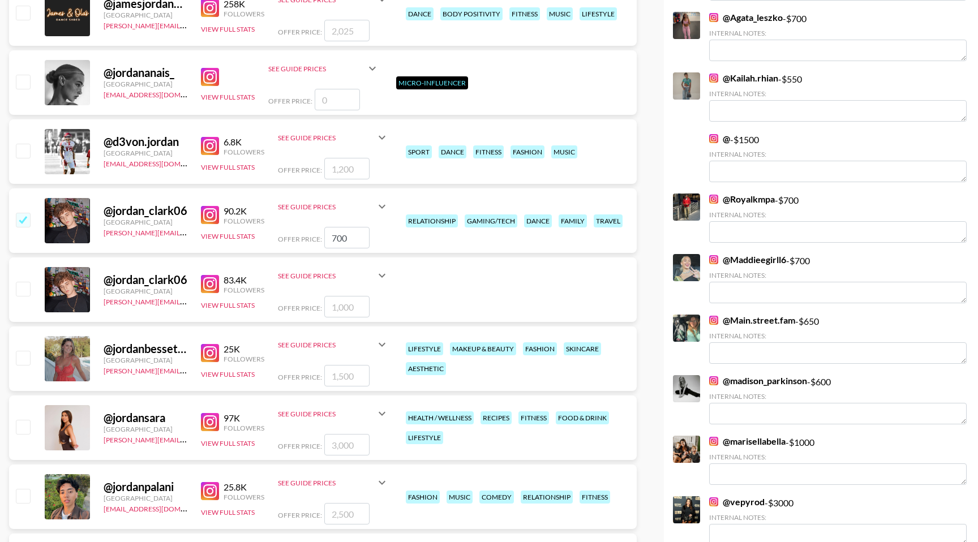
type input "jorda"
click at [23, 358] on input "checkbox" at bounding box center [23, 358] width 14 height 14
checkbox input "true"
drag, startPoint x: 356, startPoint y: 378, endPoint x: 333, endPoint y: 378, distance: 22.6
click at [333, 378] on input "1500" at bounding box center [346, 376] width 45 height 22
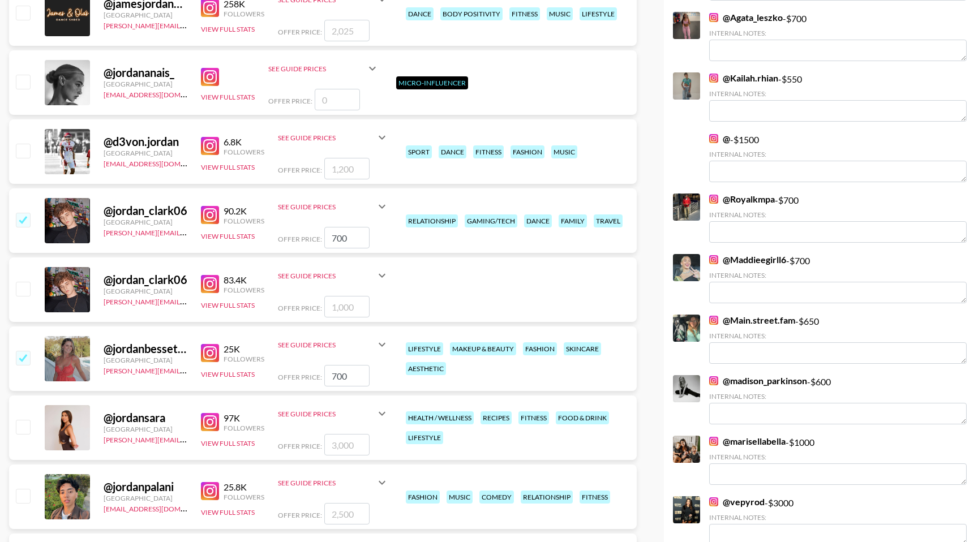
type input "700"
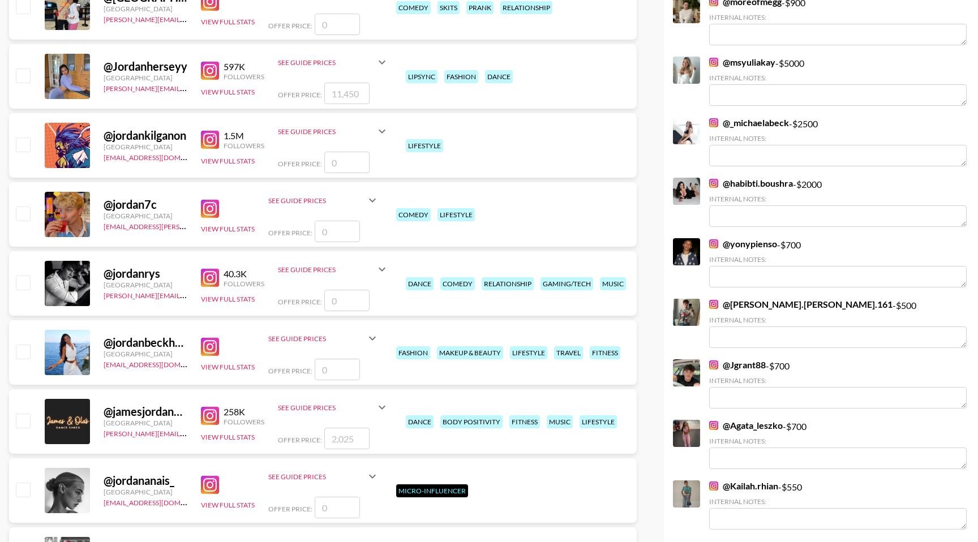
scroll to position [0, 0]
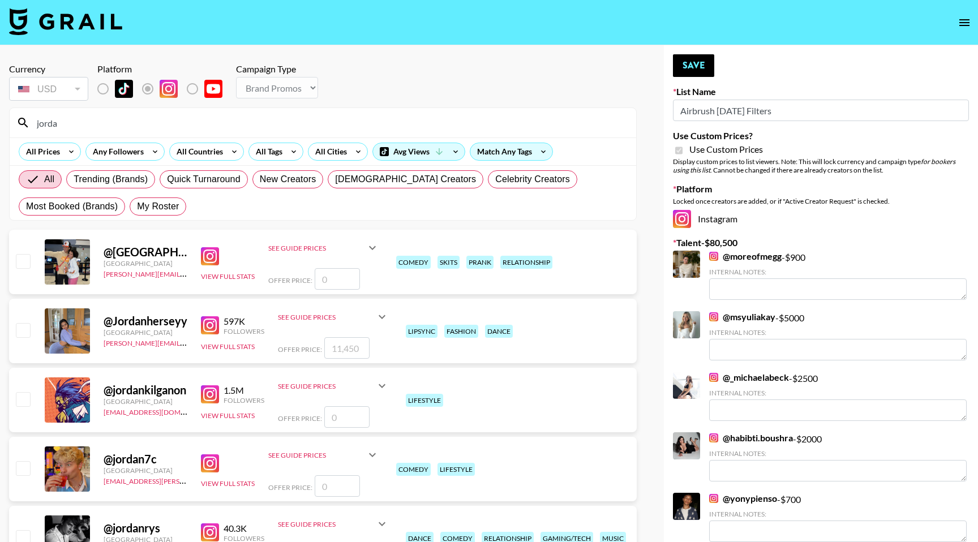
drag, startPoint x: 102, startPoint y: 122, endPoint x: 32, endPoint y: 121, distance: 70.2
click at [32, 121] on input "jorda" at bounding box center [330, 123] width 600 height 18
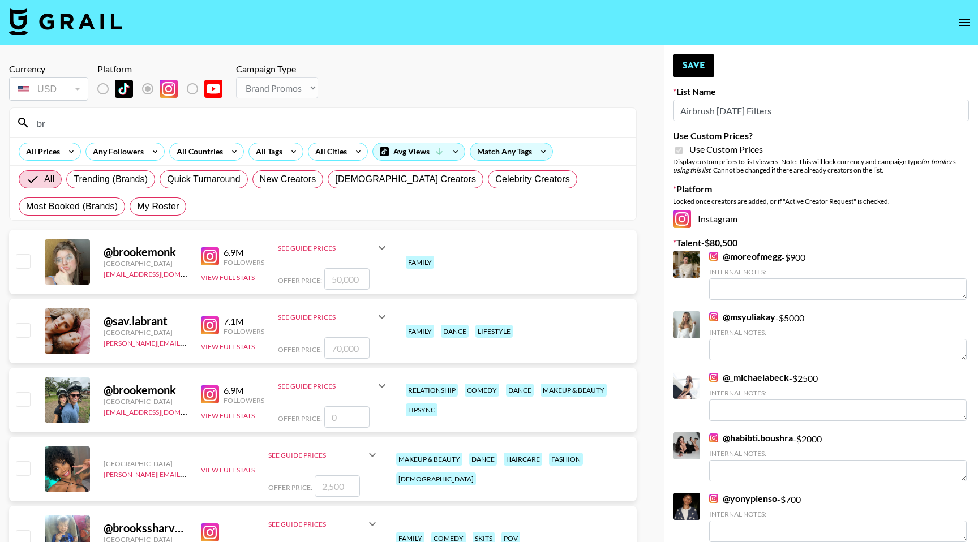
type input "b"
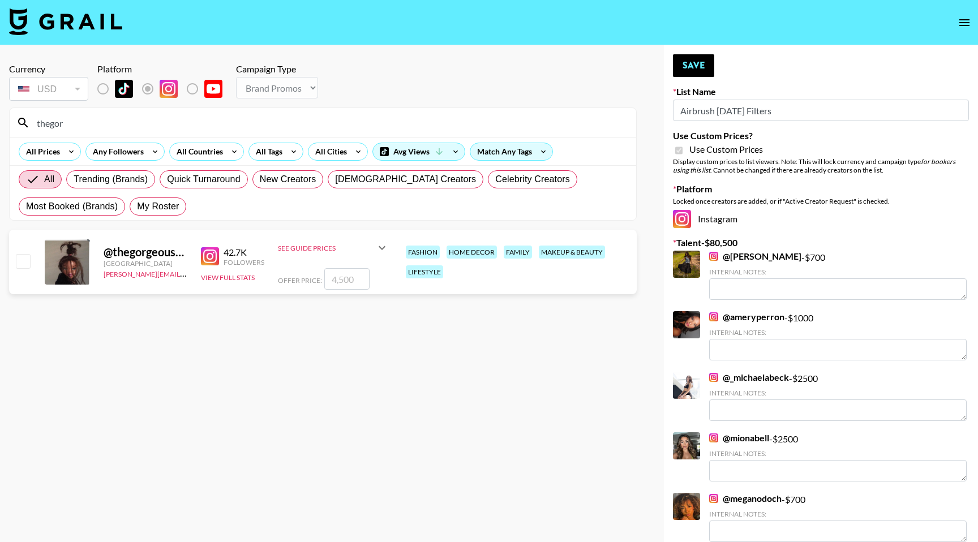
type input "thegor"
click at [22, 260] on input "checkbox" at bounding box center [23, 261] width 14 height 14
checkbox input "true"
drag, startPoint x: 359, startPoint y: 280, endPoint x: 331, endPoint y: 282, distance: 28.4
click at [331, 282] on input "4500" at bounding box center [346, 279] width 45 height 22
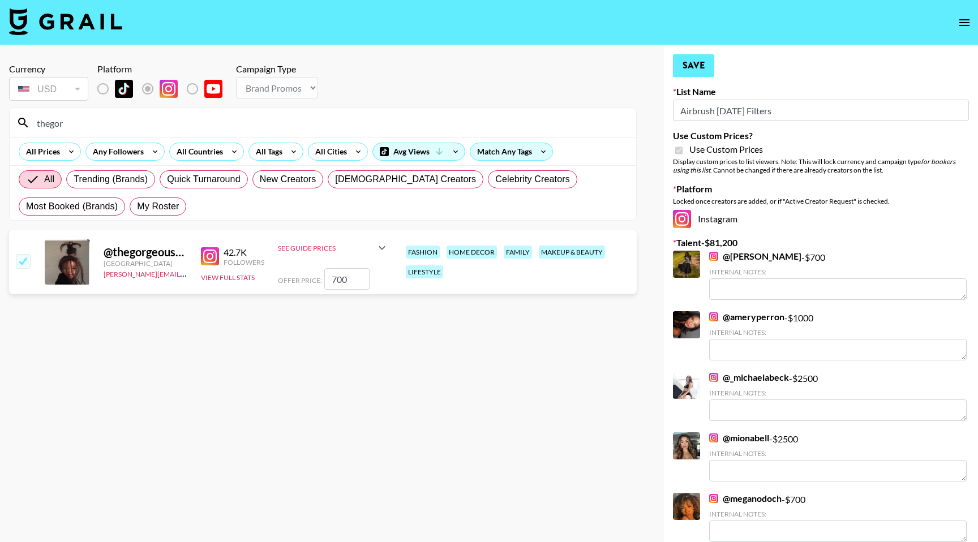
type input "700"
click at [694, 66] on button "Save" at bounding box center [693, 65] width 41 height 23
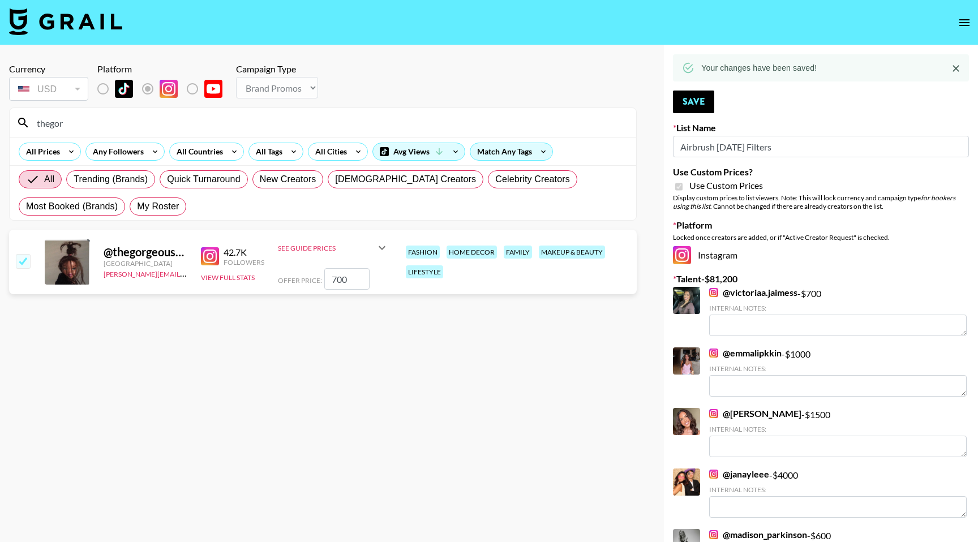
drag, startPoint x: 78, startPoint y: 121, endPoint x: 31, endPoint y: 123, distance: 46.5
click at [31, 123] on input "thegor" at bounding box center [330, 123] width 600 height 18
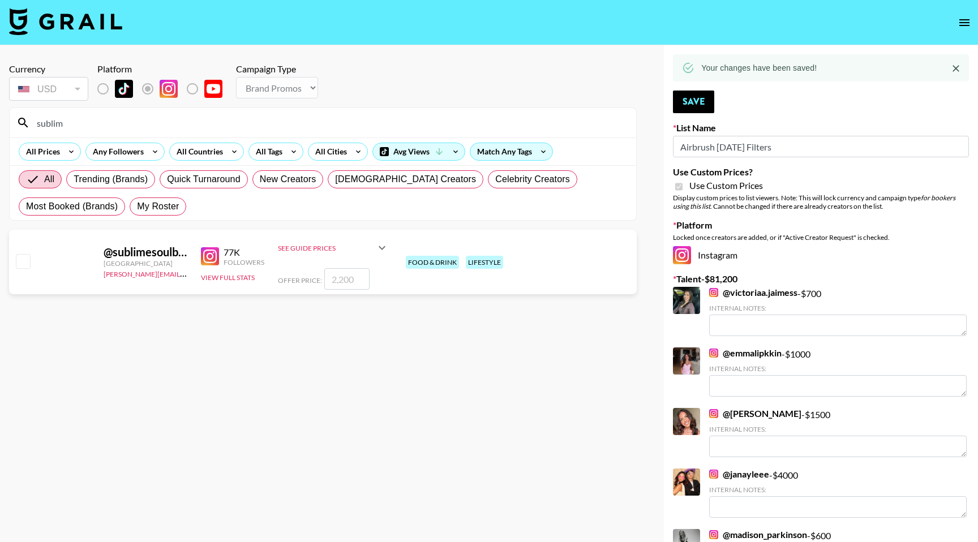
type input "sublim"
click at [24, 262] on input "checkbox" at bounding box center [23, 261] width 14 height 14
checkbox input "true"
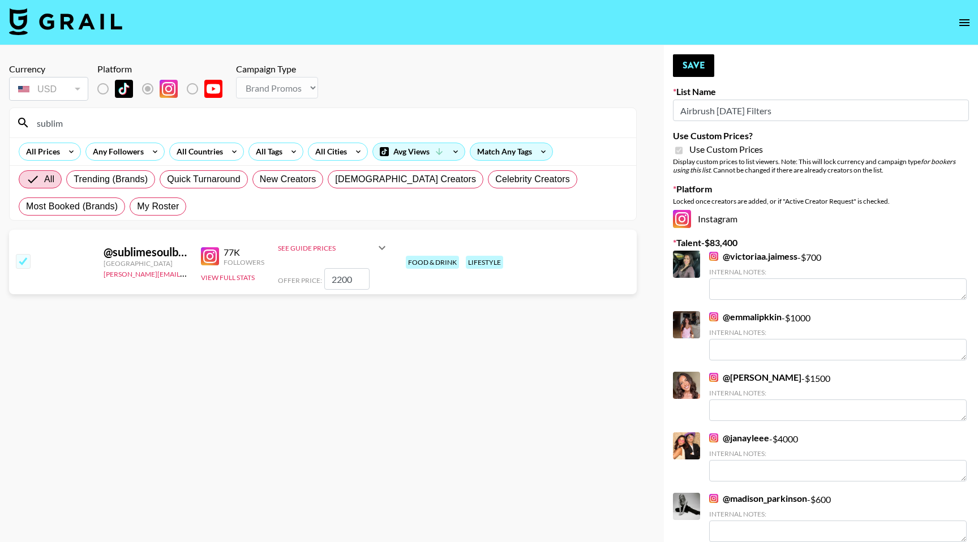
drag, startPoint x: 360, startPoint y: 279, endPoint x: 328, endPoint y: 280, distance: 31.7
click at [328, 280] on input "2200" at bounding box center [346, 279] width 45 height 22
type input "700"
click at [698, 68] on button "Save" at bounding box center [693, 65] width 41 height 23
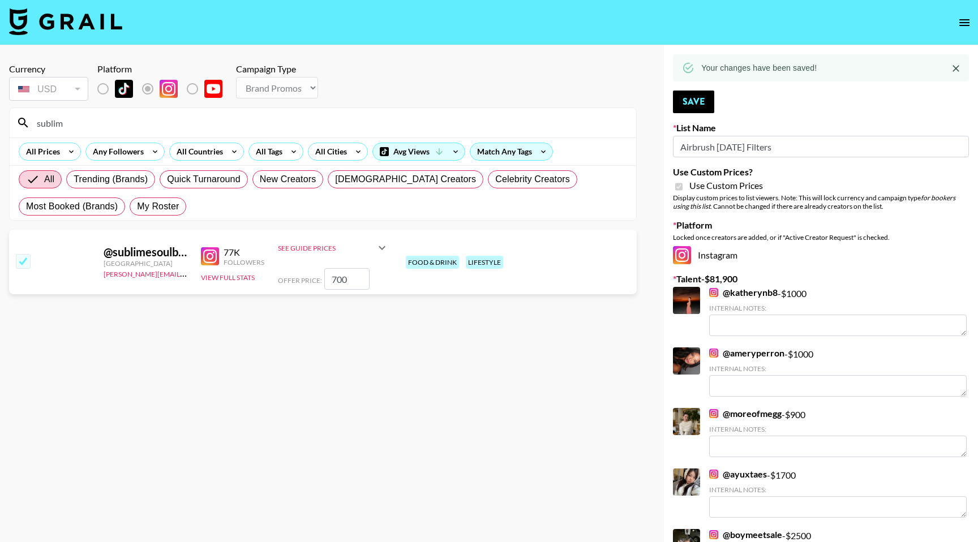
type textarea "(TT: every1luvsmia._): $700"
drag, startPoint x: 79, startPoint y: 127, endPoint x: 29, endPoint y: 125, distance: 49.8
click at [29, 126] on div "sublim" at bounding box center [323, 122] width 627 height 29
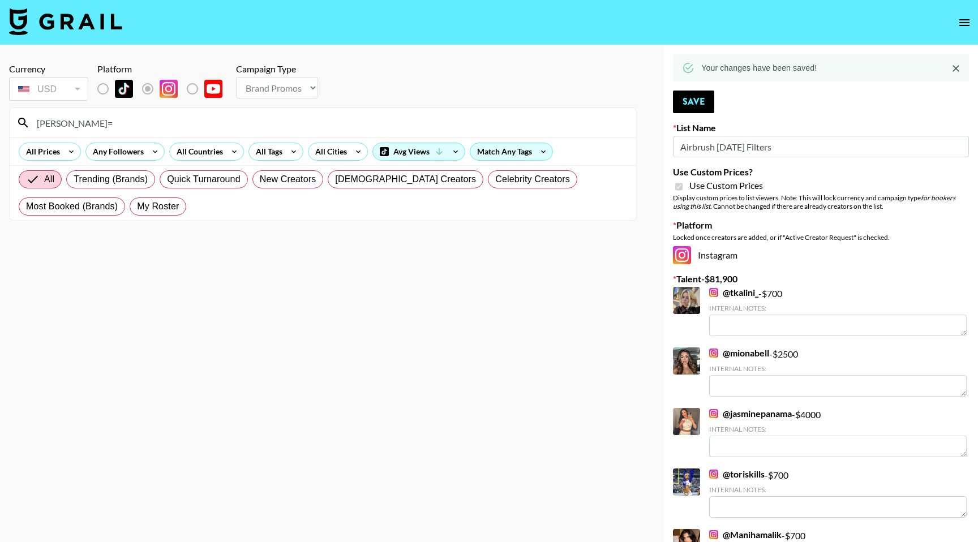
type input "[PERSON_NAME]"
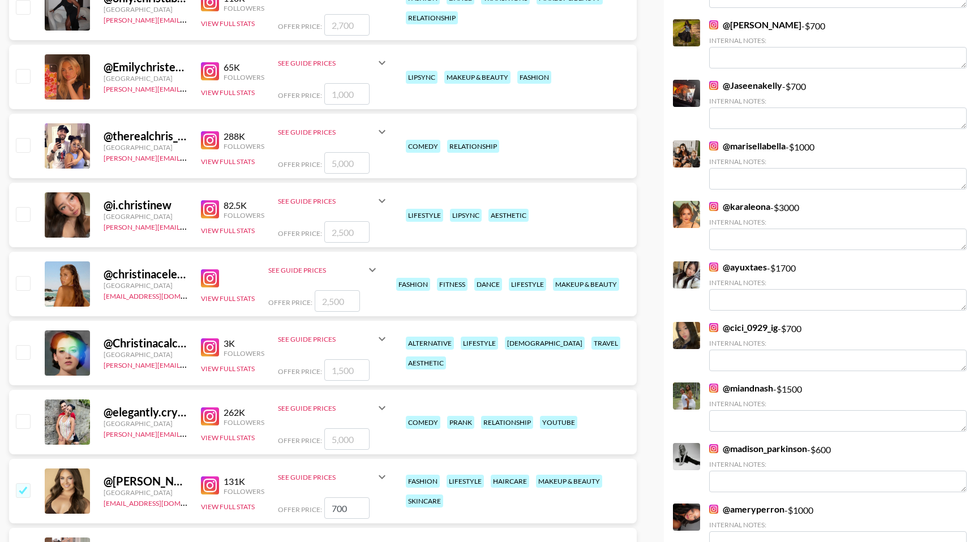
scroll to position [1847, 0]
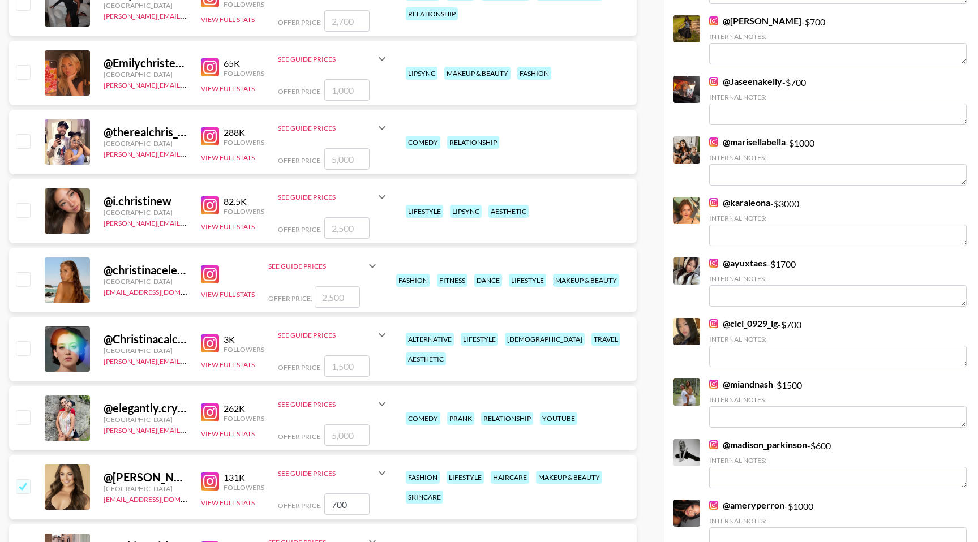
type textarea "(TT: victoriajaiimes): $700"
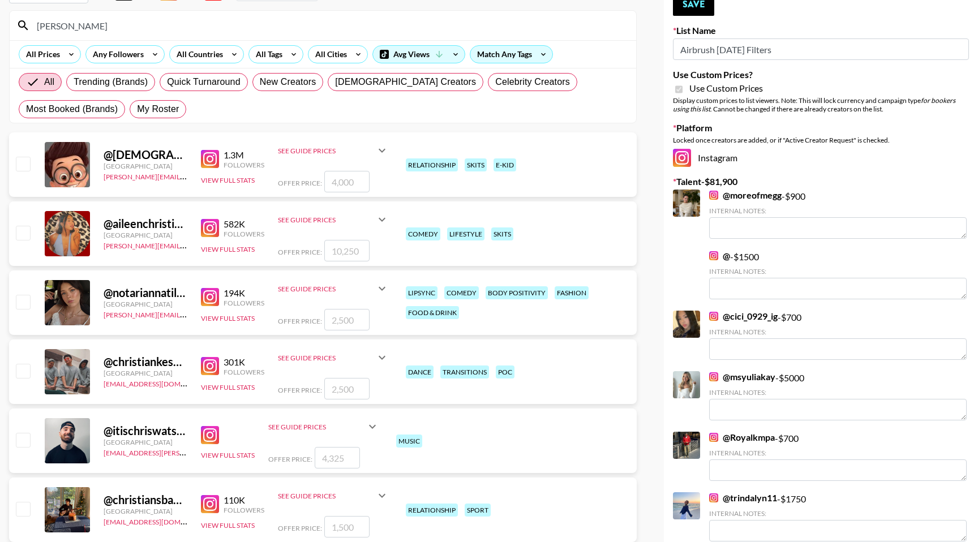
scroll to position [0, 0]
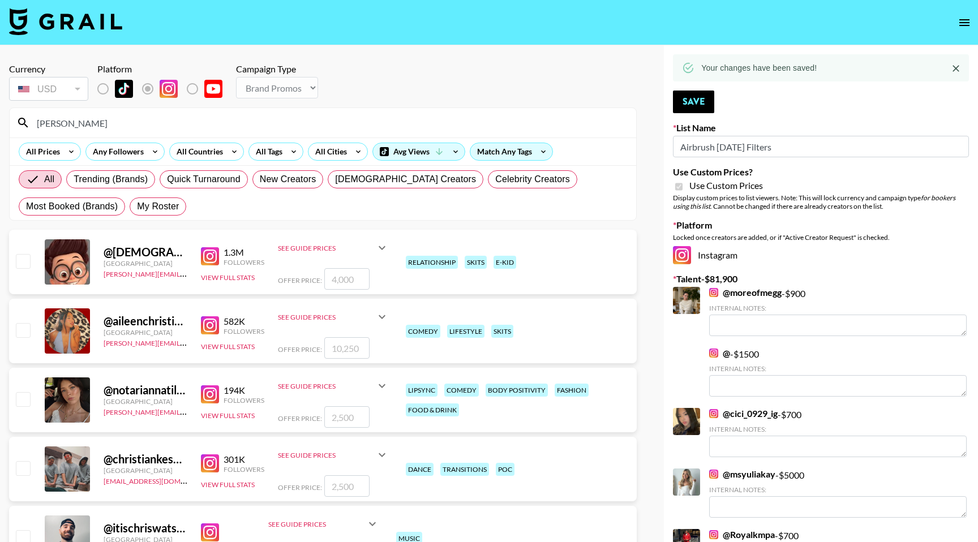
type input "[PERSON_NAME]"
